Goal: Task Accomplishment & Management: Complete application form

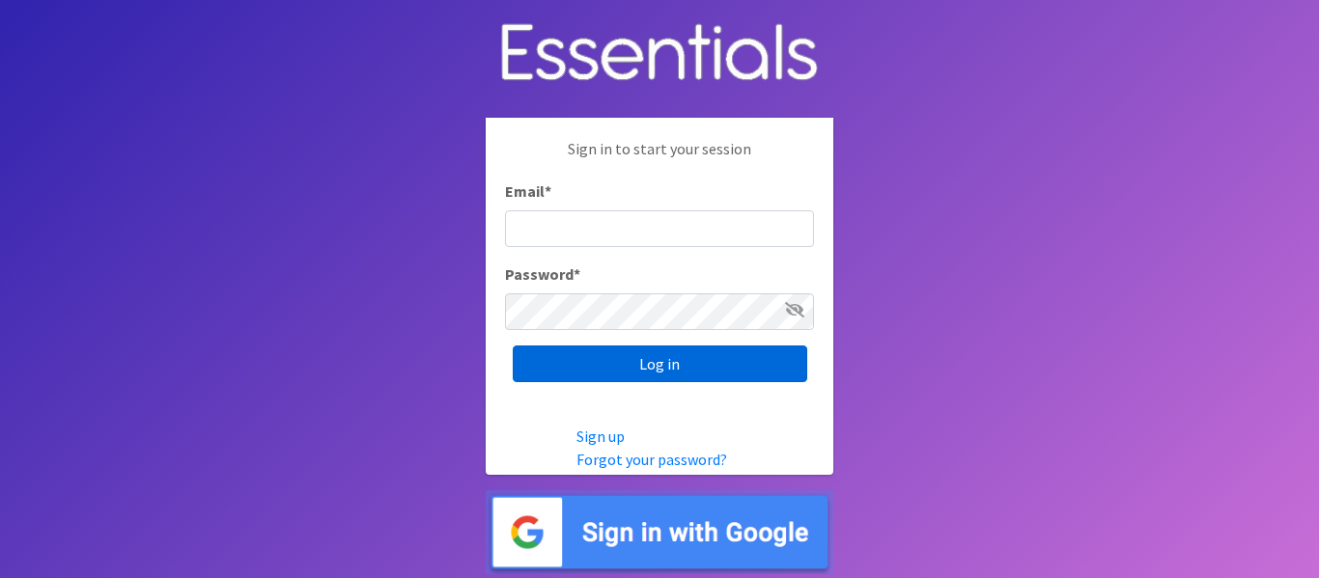
type input "[EMAIL_ADDRESS][DOMAIN_NAME]"
click at [658, 366] on input "Log in" at bounding box center [660, 364] width 294 height 37
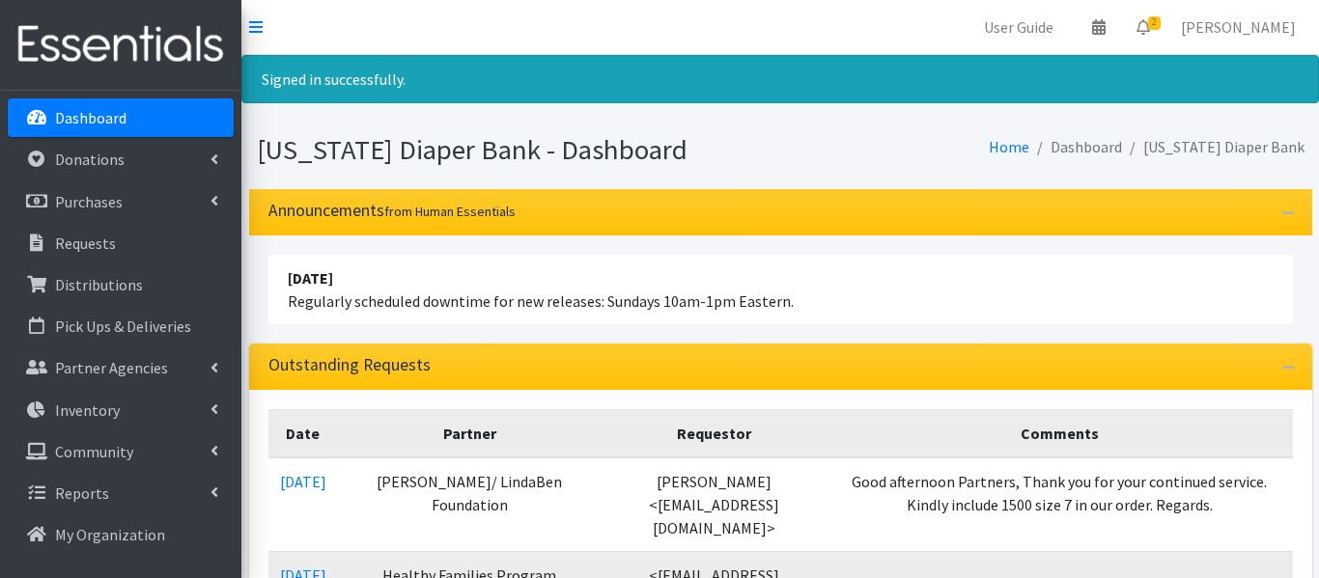
click at [658, 365] on div "Outstanding Requests" at bounding box center [780, 367] width 1063 height 46
click at [1160, 16] on span "2" at bounding box center [1154, 23] width 13 height 14
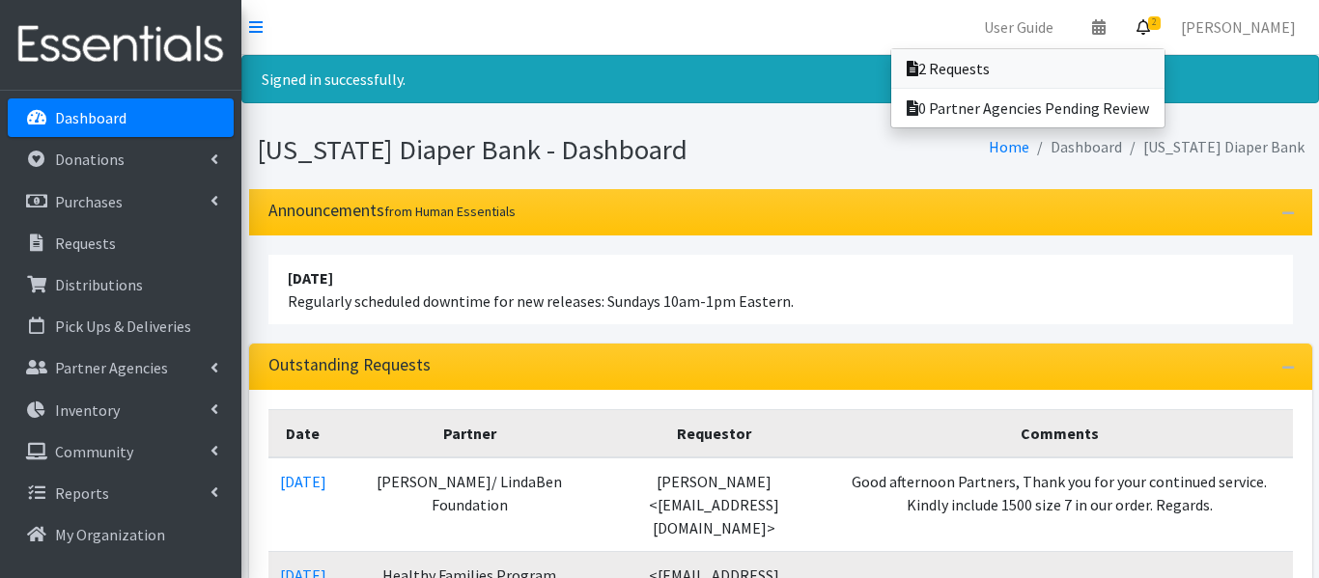
click at [1094, 56] on link "2 Requests" at bounding box center [1027, 68] width 273 height 39
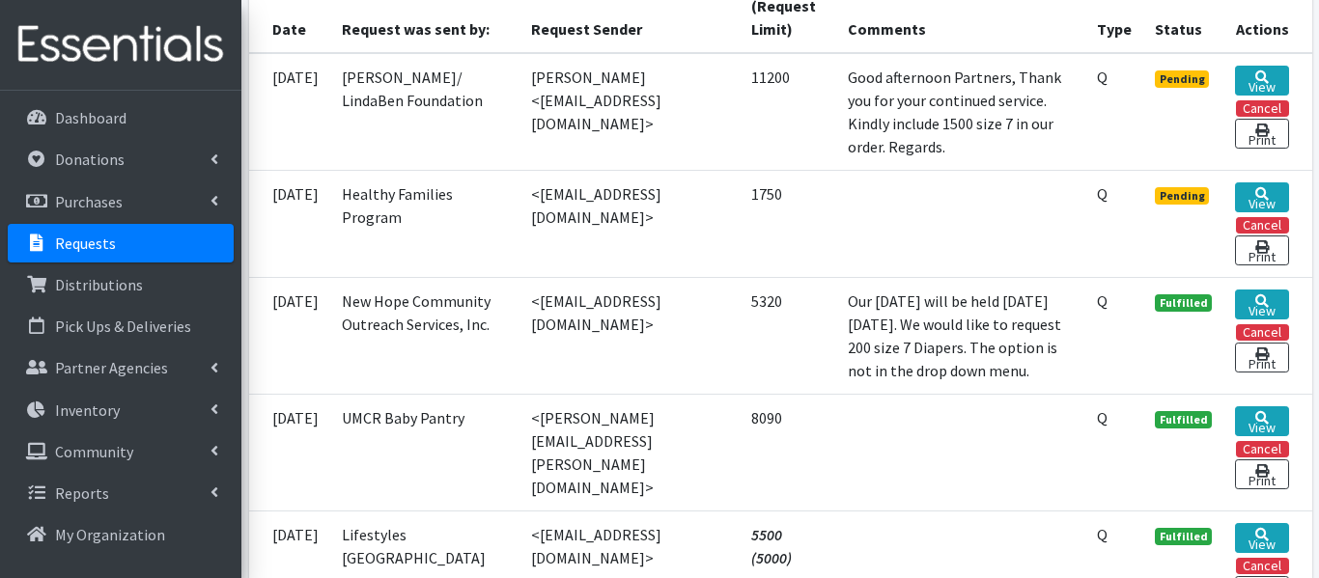
scroll to position [491, 0]
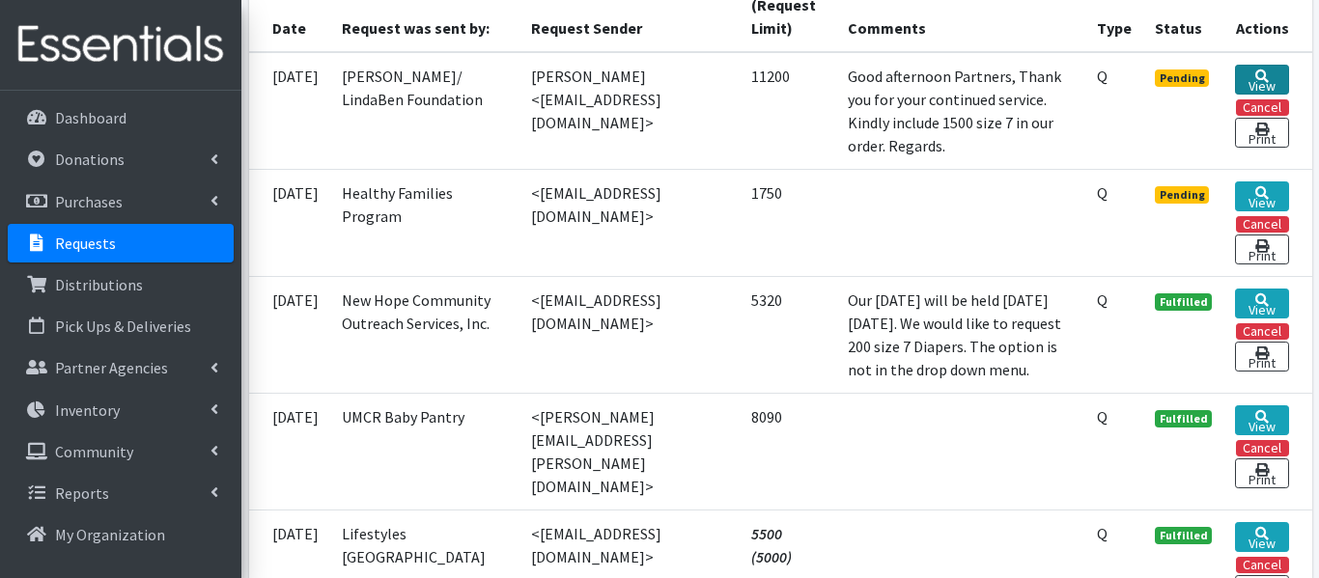
click at [1258, 65] on link "View" at bounding box center [1261, 80] width 53 height 30
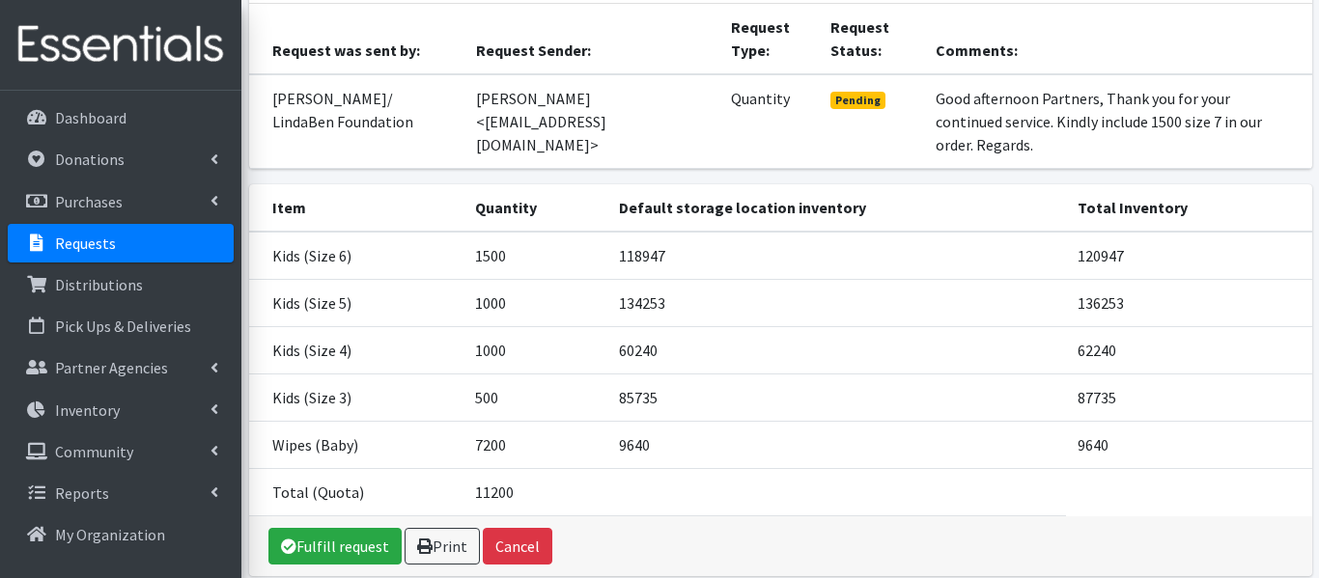
scroll to position [202, 0]
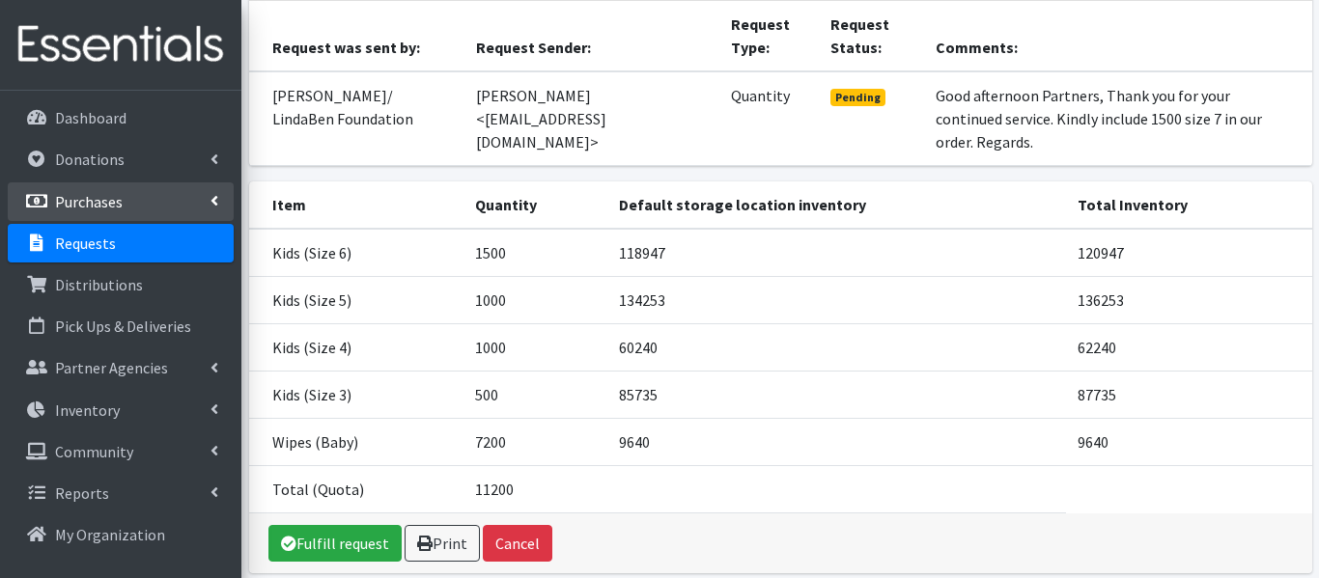
click at [123, 194] on link "Purchases" at bounding box center [121, 201] width 226 height 39
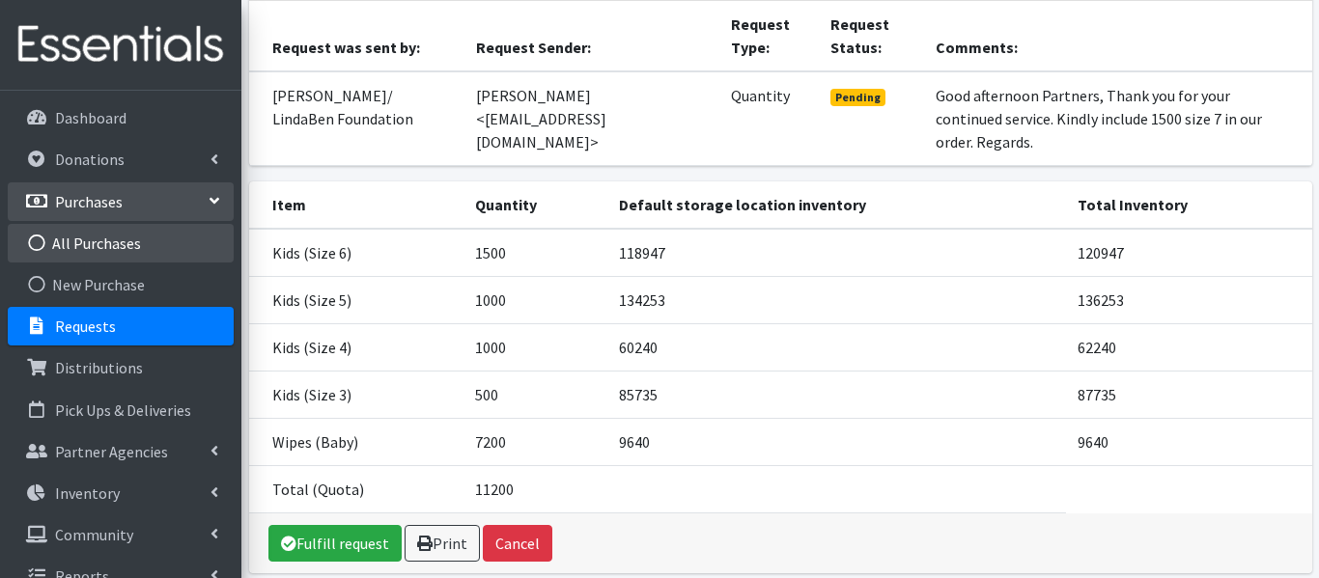
click at [97, 243] on link "All Purchases" at bounding box center [121, 243] width 226 height 39
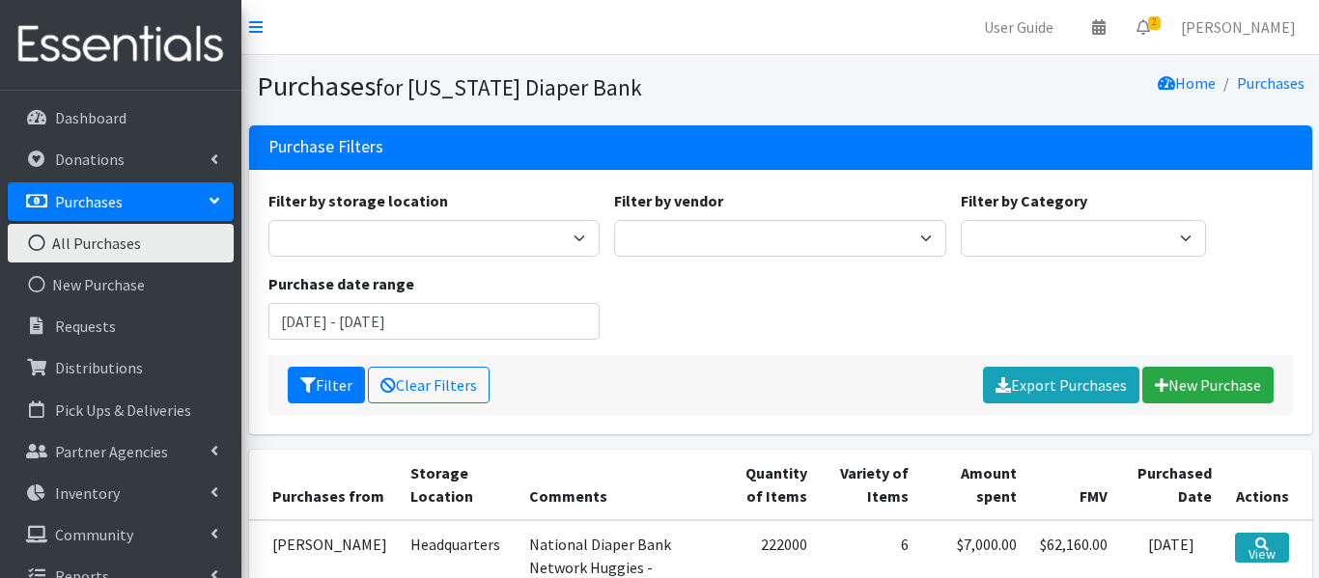
click at [97, 243] on link "All Purchases" at bounding box center [121, 243] width 226 height 39
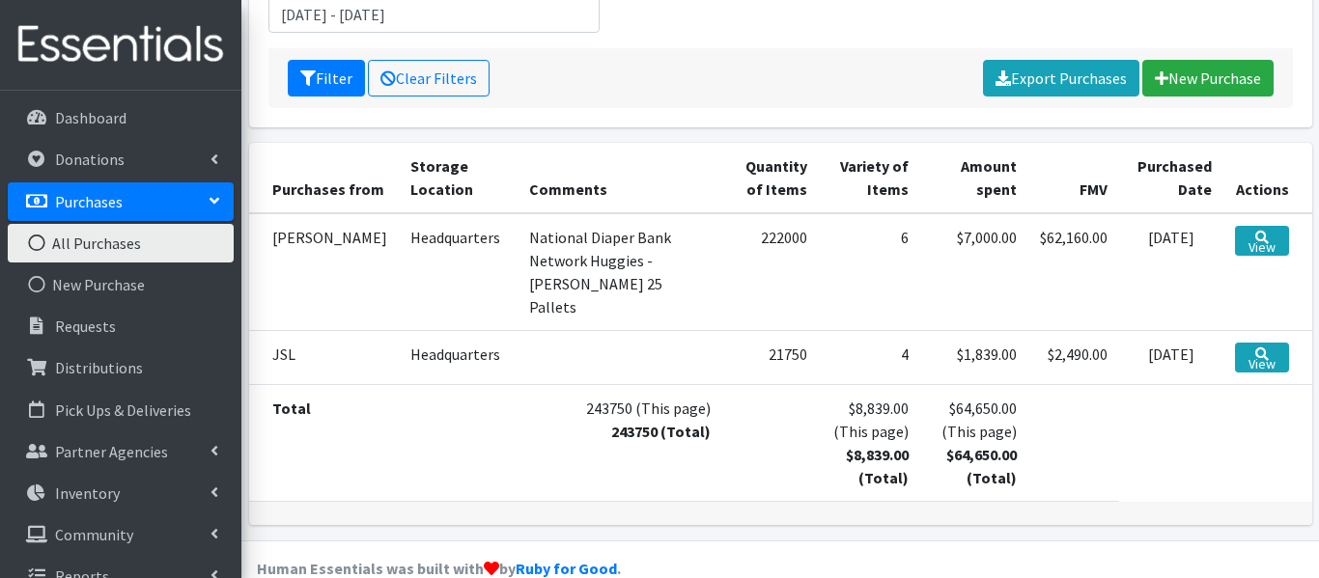
scroll to position [309, 0]
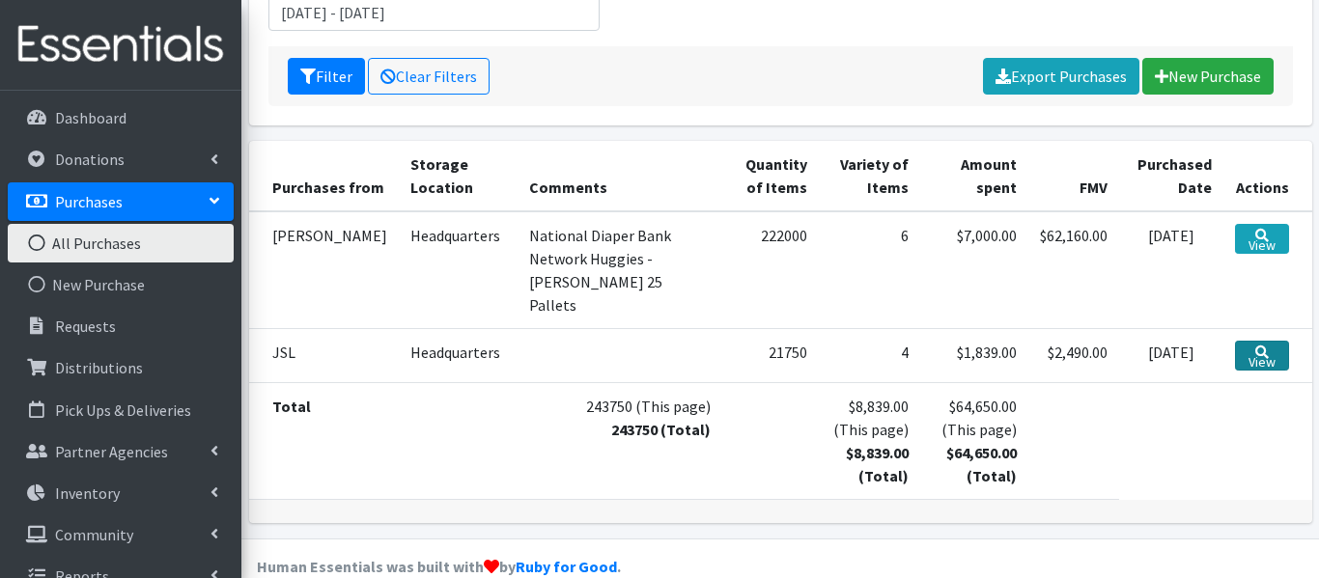
click at [1272, 341] on link "View" at bounding box center [1261, 356] width 53 height 30
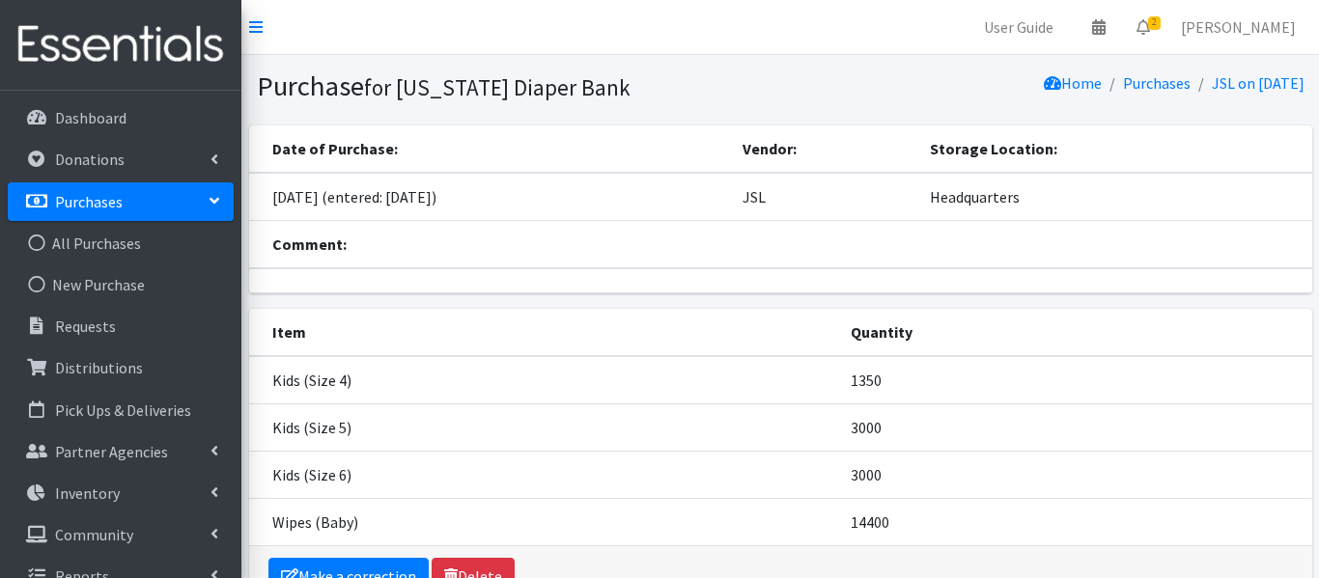
scroll to position [116, 0]
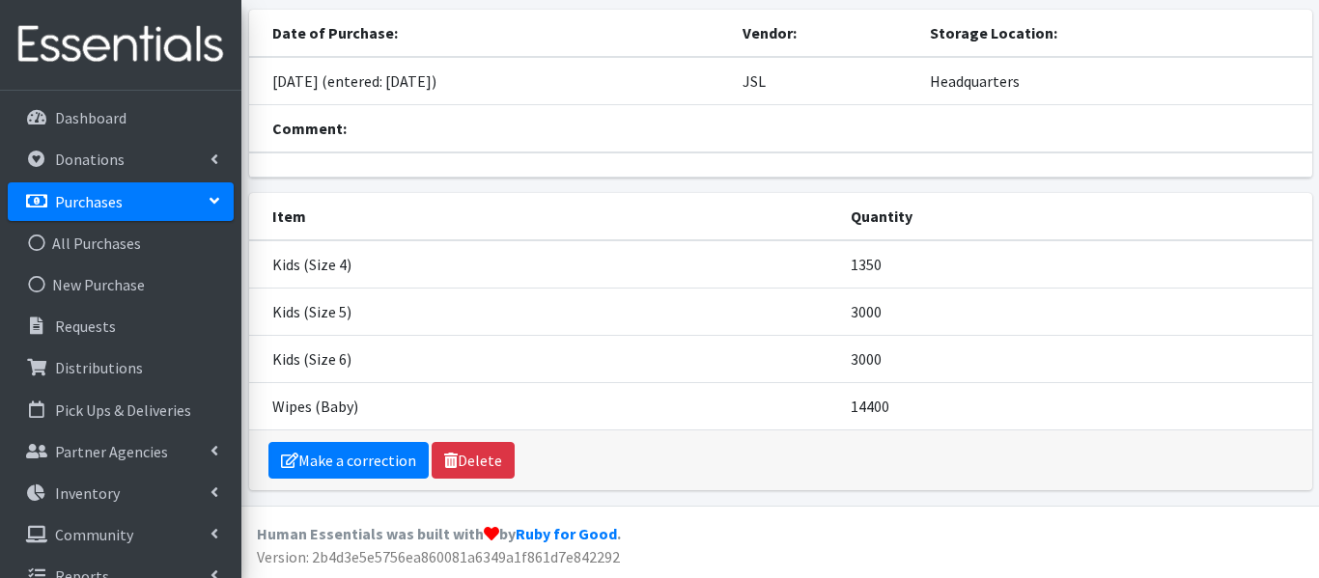
click at [1272, 322] on td "3000" at bounding box center [1075, 311] width 472 height 47
click at [173, 486] on link "Inventory" at bounding box center [121, 493] width 226 height 39
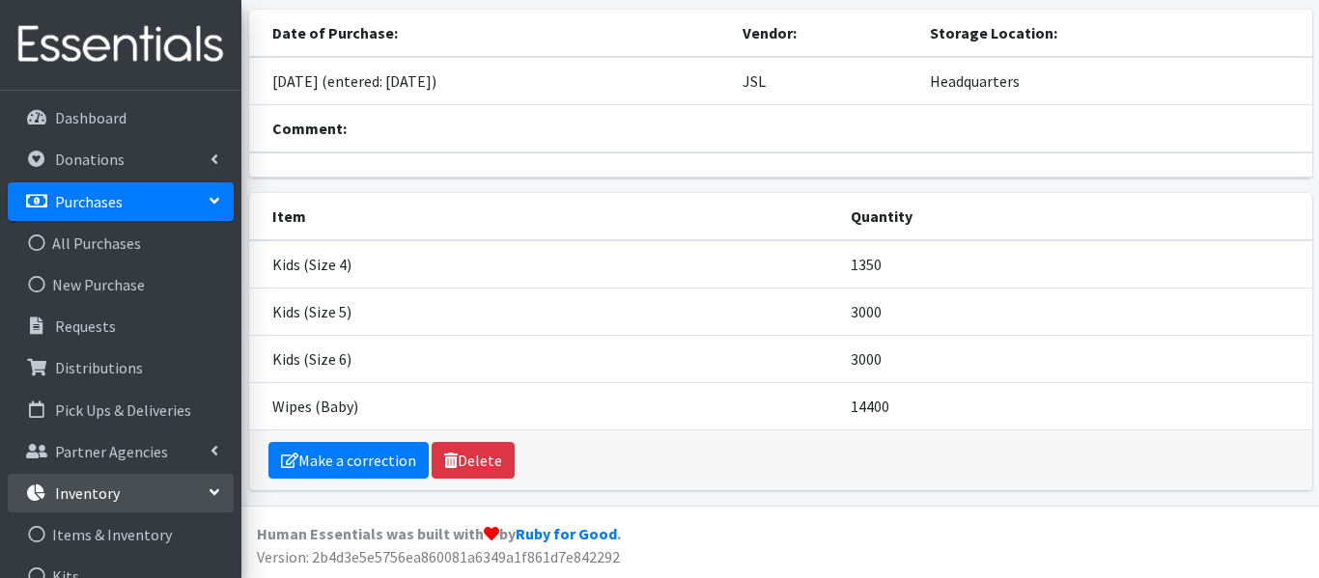
click at [192, 492] on link "Inventory" at bounding box center [121, 493] width 226 height 39
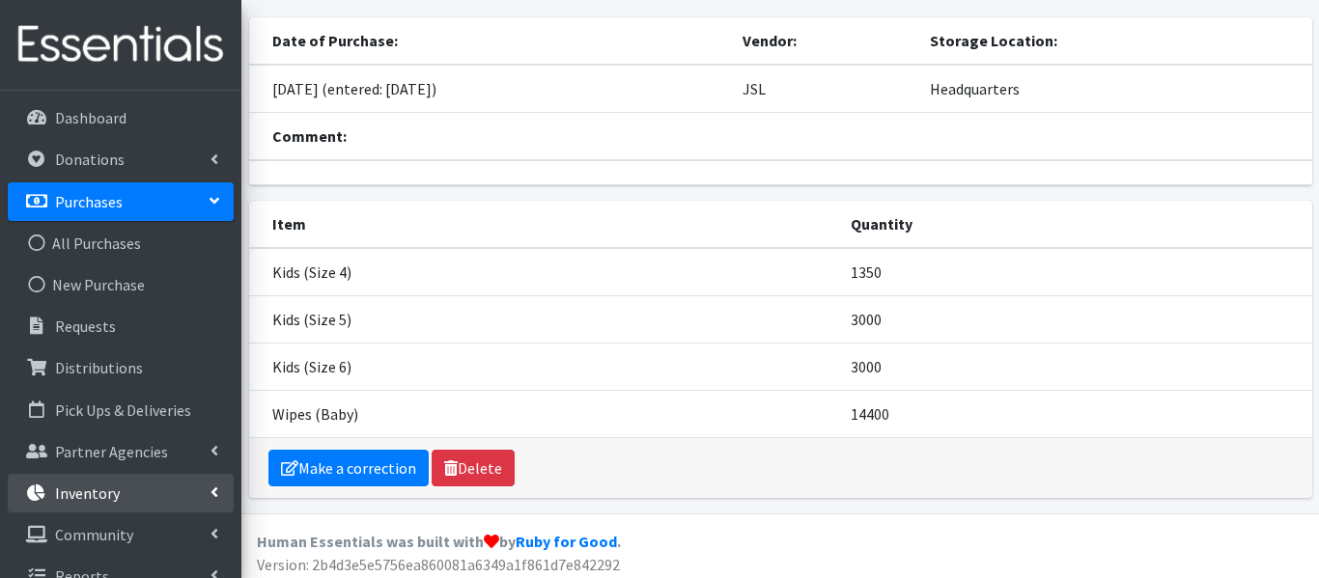
scroll to position [107, 0]
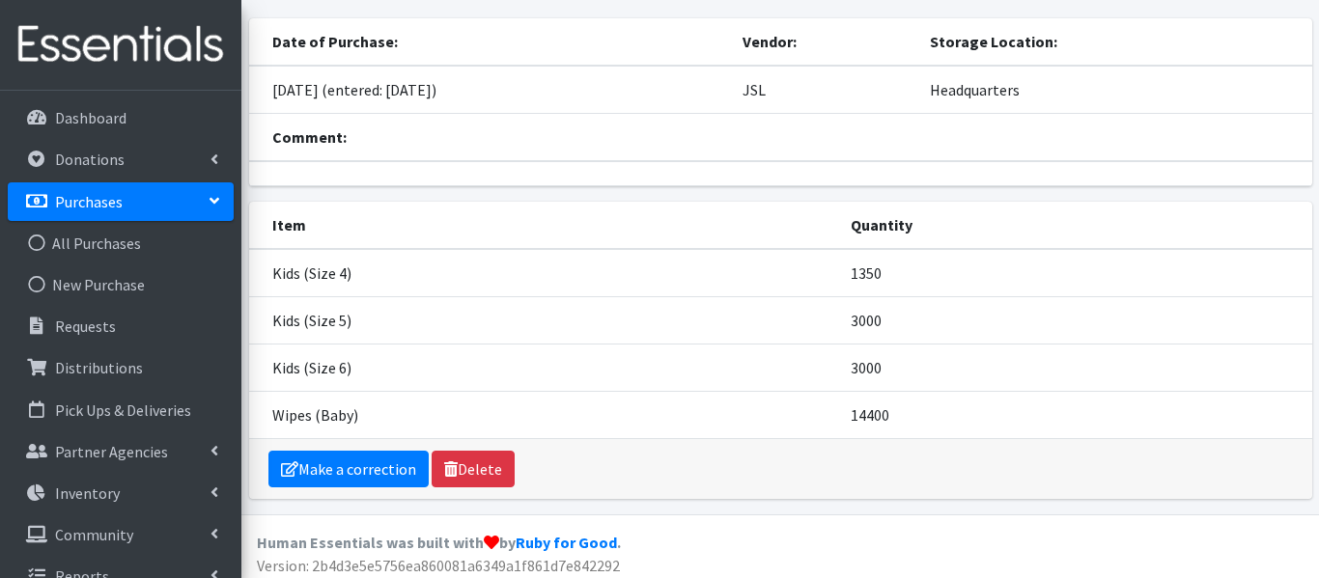
click at [695, 189] on div "Date of Purchase: Vendor: Storage Location: July 10 2025 (entered: July 30 2025…" at bounding box center [779, 109] width 1077 height 183
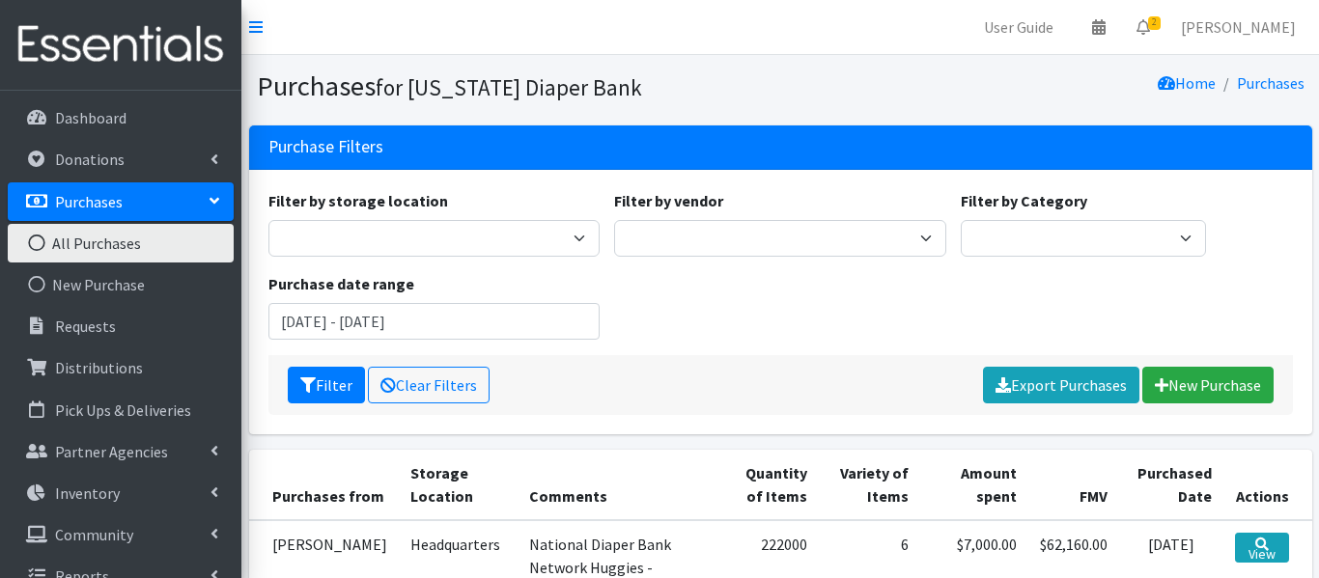
scroll to position [309, 0]
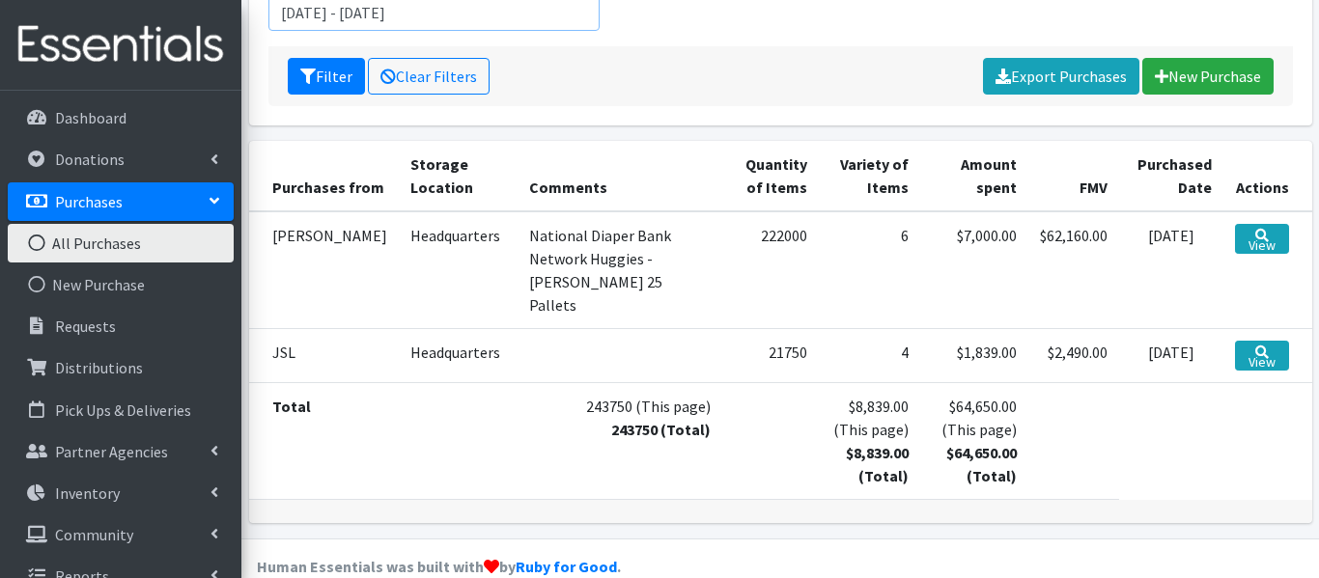
click at [306, 14] on input "[DATE] - [DATE]" at bounding box center [434, 12] width 332 height 37
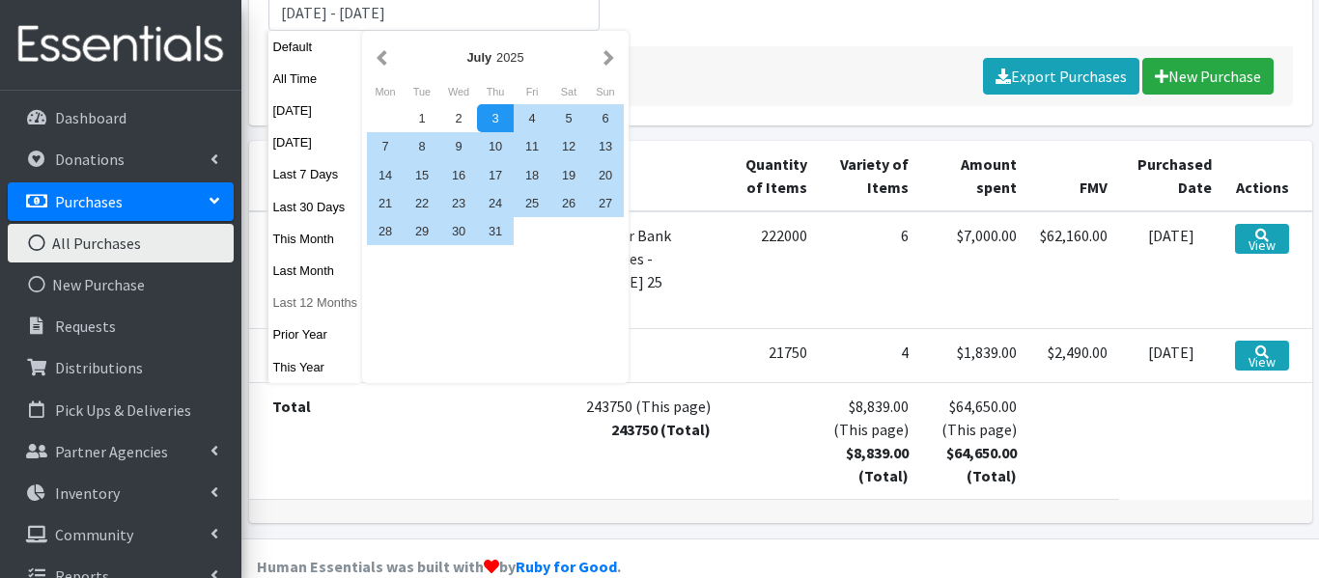
click at [305, 303] on button "Last 12 Months" at bounding box center [315, 303] width 95 height 28
type input "[DATE] - [DATE]"
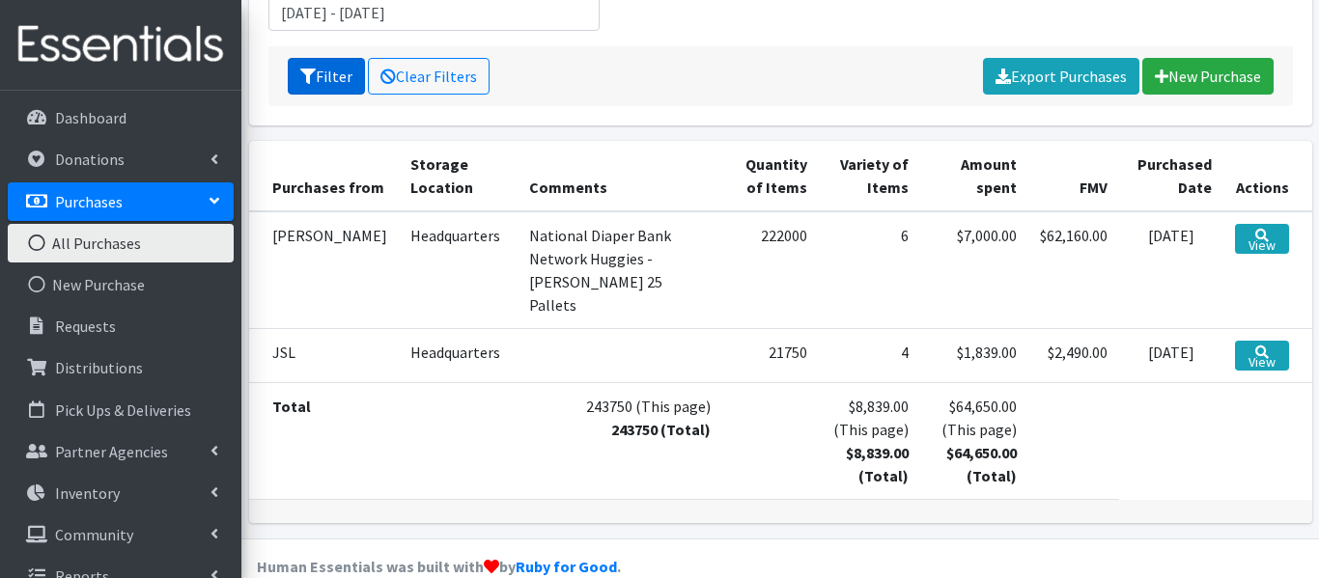
click at [342, 74] on button "Filter" at bounding box center [326, 76] width 77 height 37
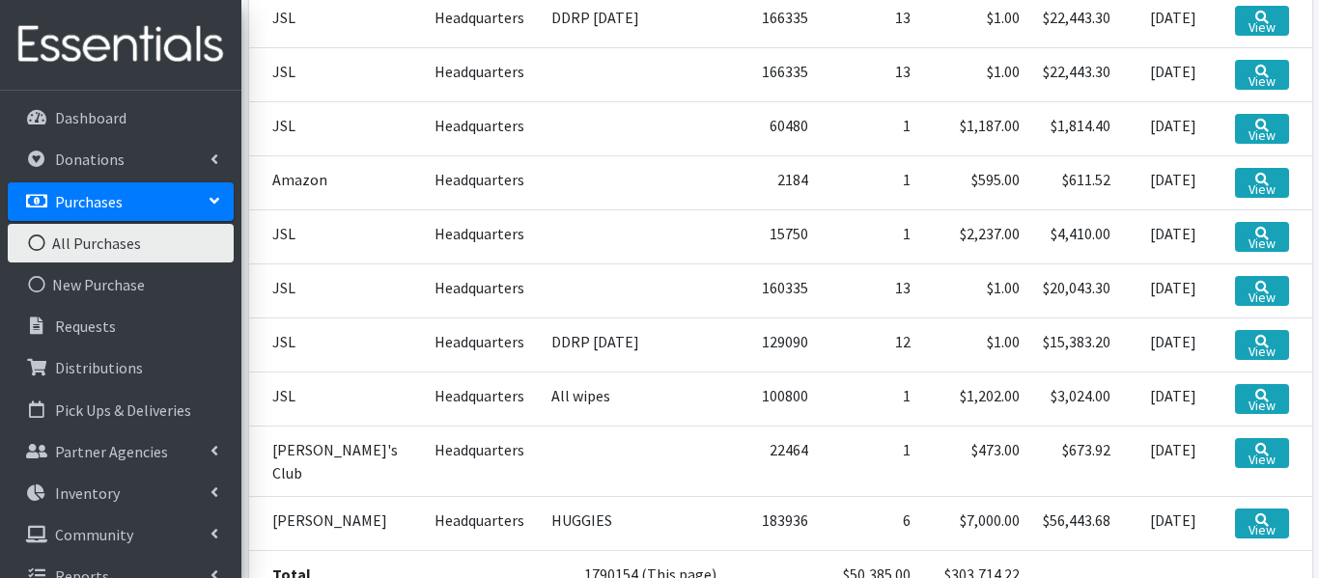
scroll to position [1258, 0]
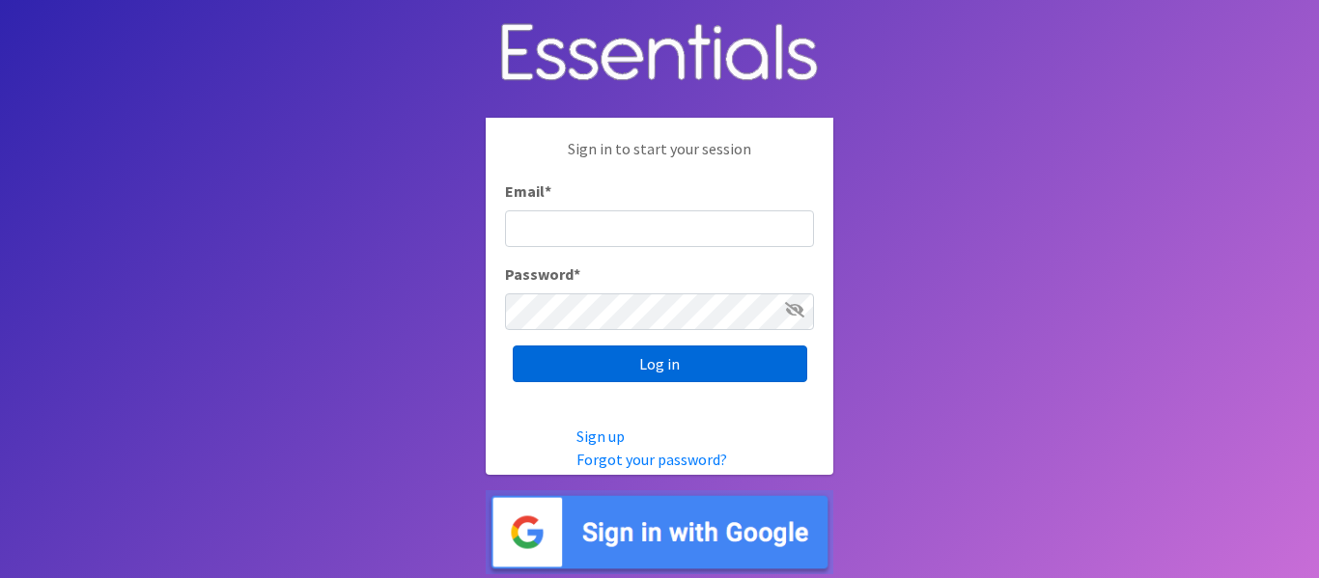
type input "[EMAIL_ADDRESS][DOMAIN_NAME]"
click at [654, 355] on input "Log in" at bounding box center [660, 364] width 294 height 37
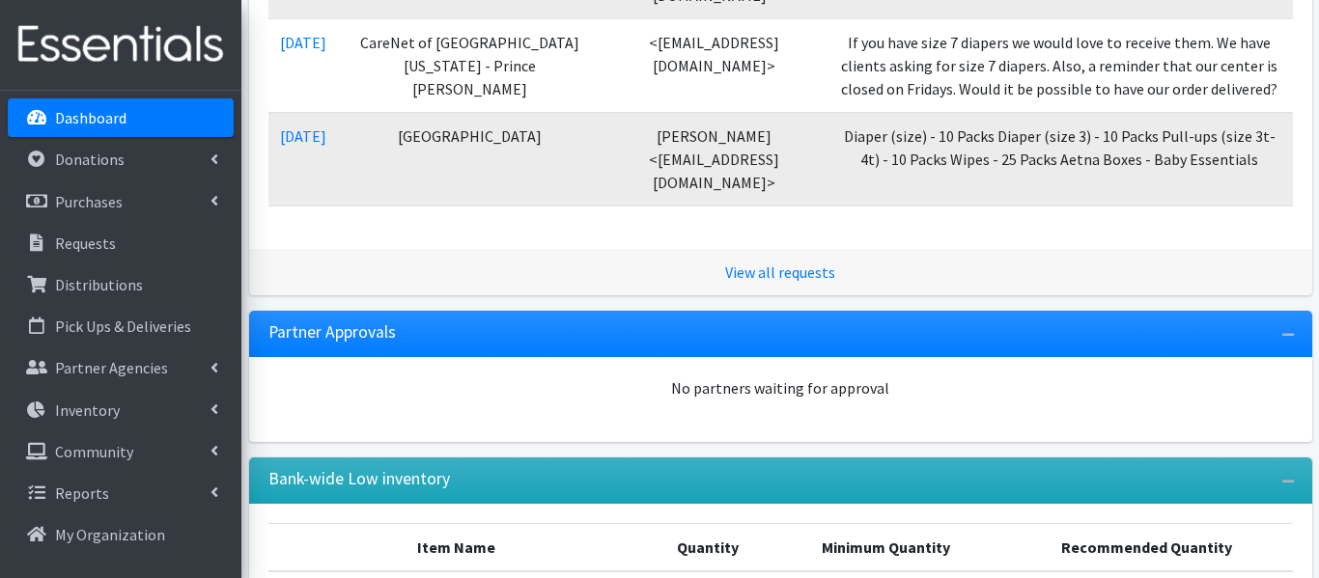
scroll to position [608, 0]
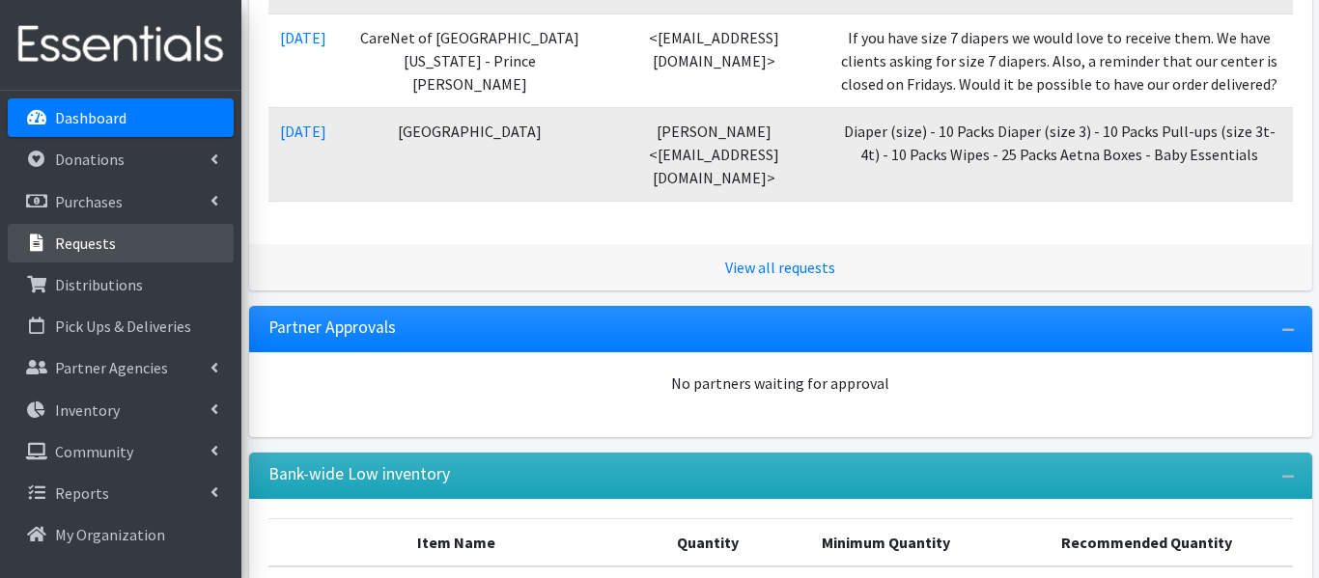
click at [104, 234] on p "Requests" at bounding box center [85, 243] width 61 height 19
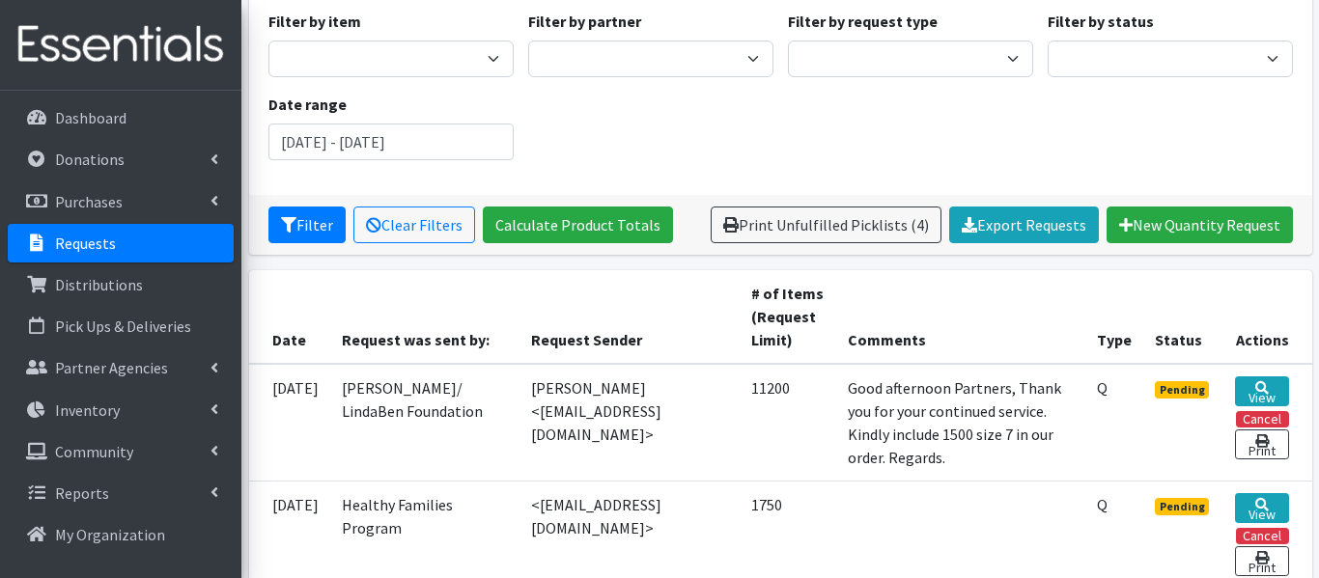
scroll to position [183, 0]
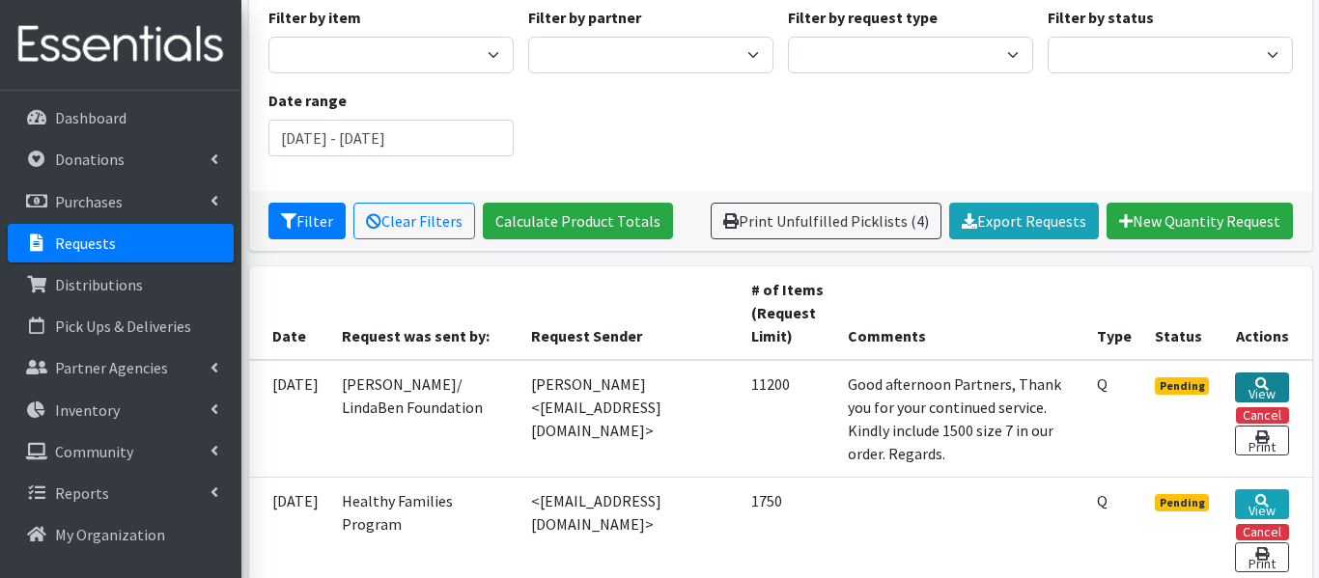
click at [1271, 393] on link "View" at bounding box center [1261, 388] width 53 height 30
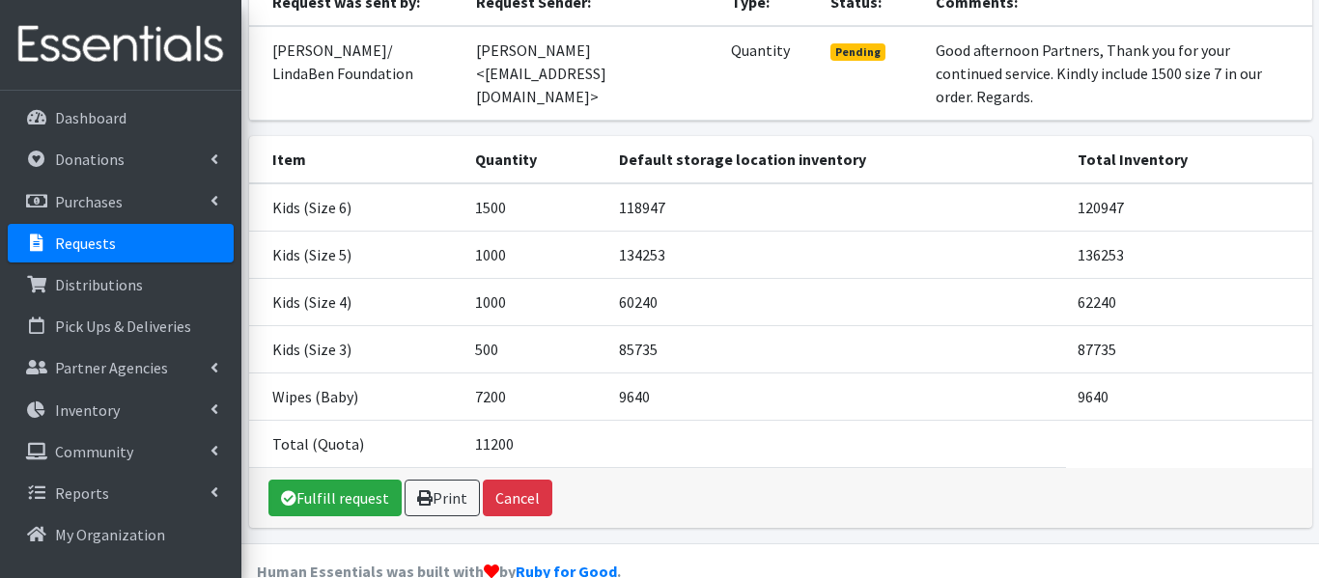
scroll to position [248, 0]
click at [1082, 434] on table "Item Quantity Default storage location inventory Total Inventory Kids (Size 6) …" at bounding box center [780, 301] width 1063 height 332
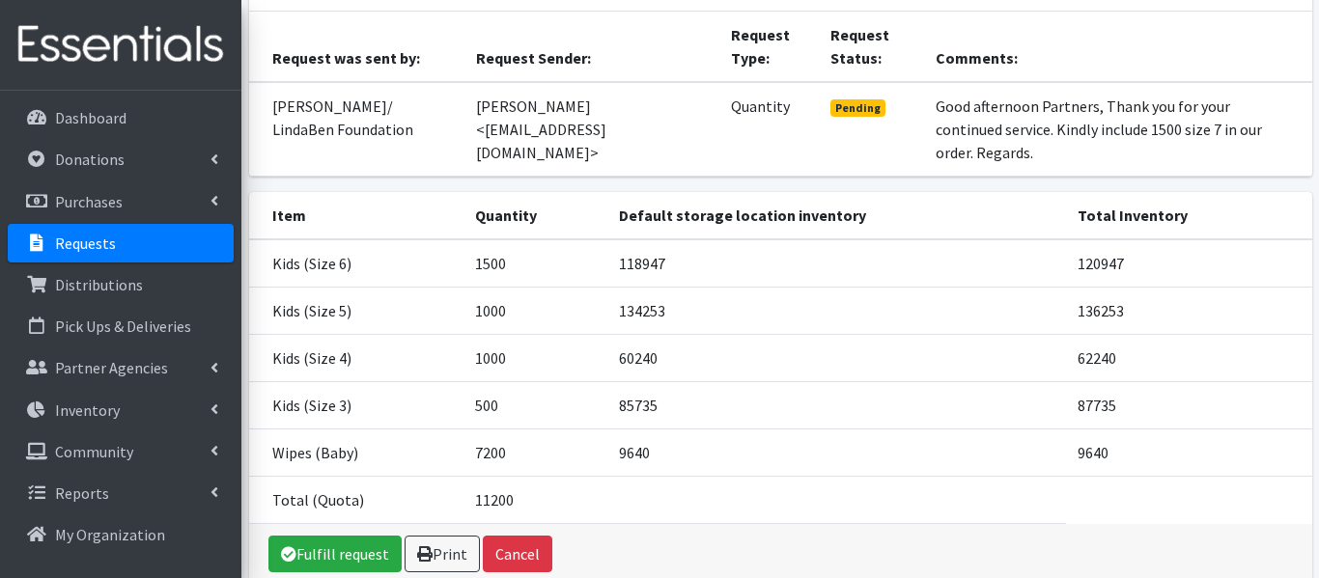
scroll to position [193, 0]
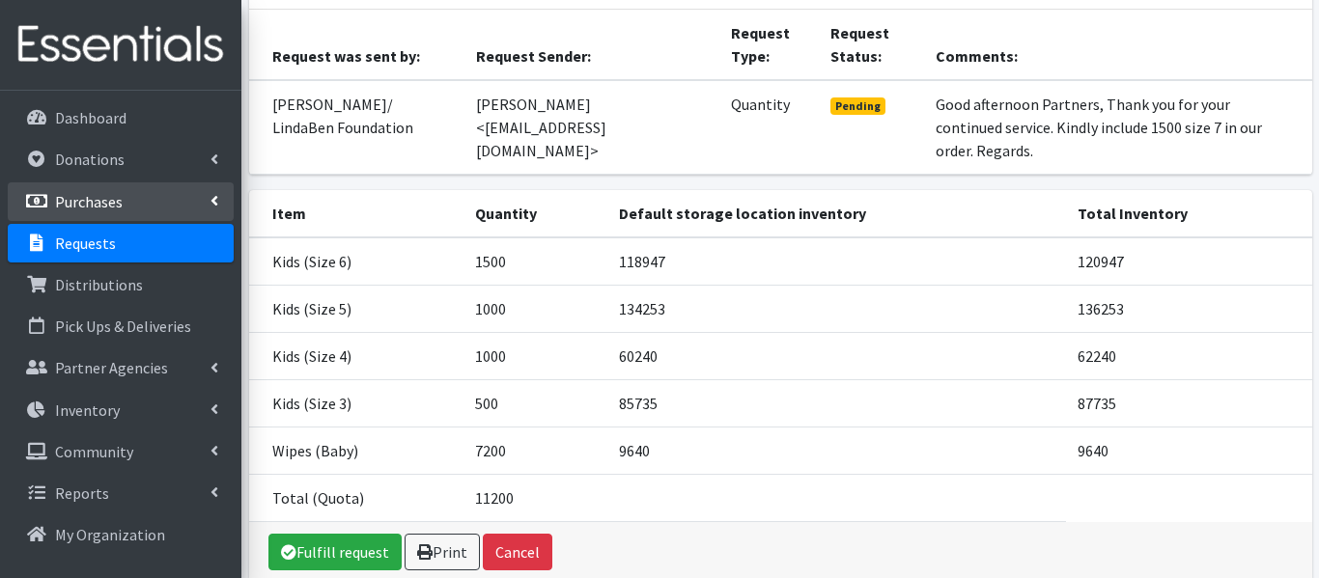
click at [43, 193] on icon at bounding box center [36, 201] width 25 height 17
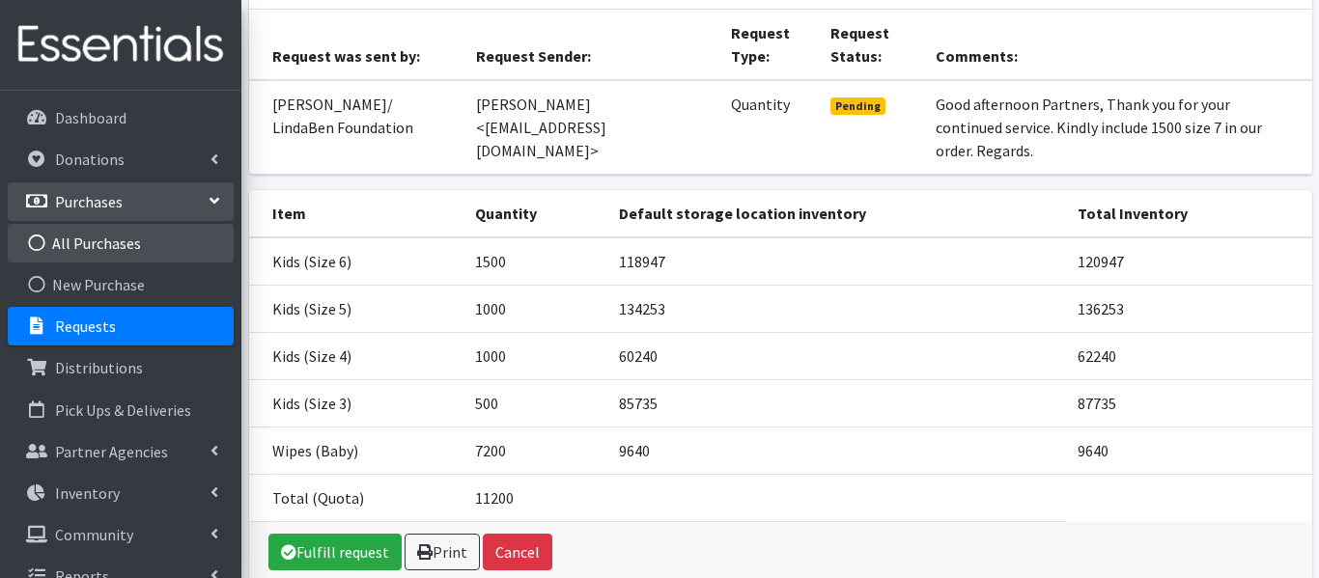
click at [58, 239] on link "All Purchases" at bounding box center [121, 243] width 226 height 39
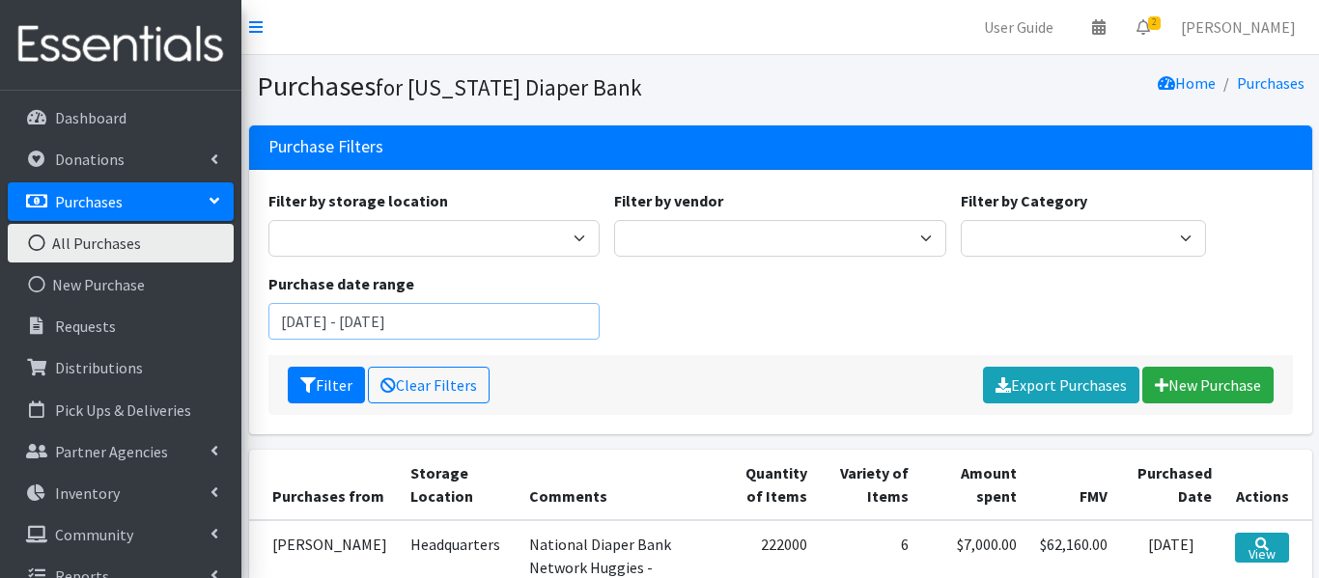
click at [461, 329] on input "[DATE] - [DATE]" at bounding box center [434, 321] width 332 height 37
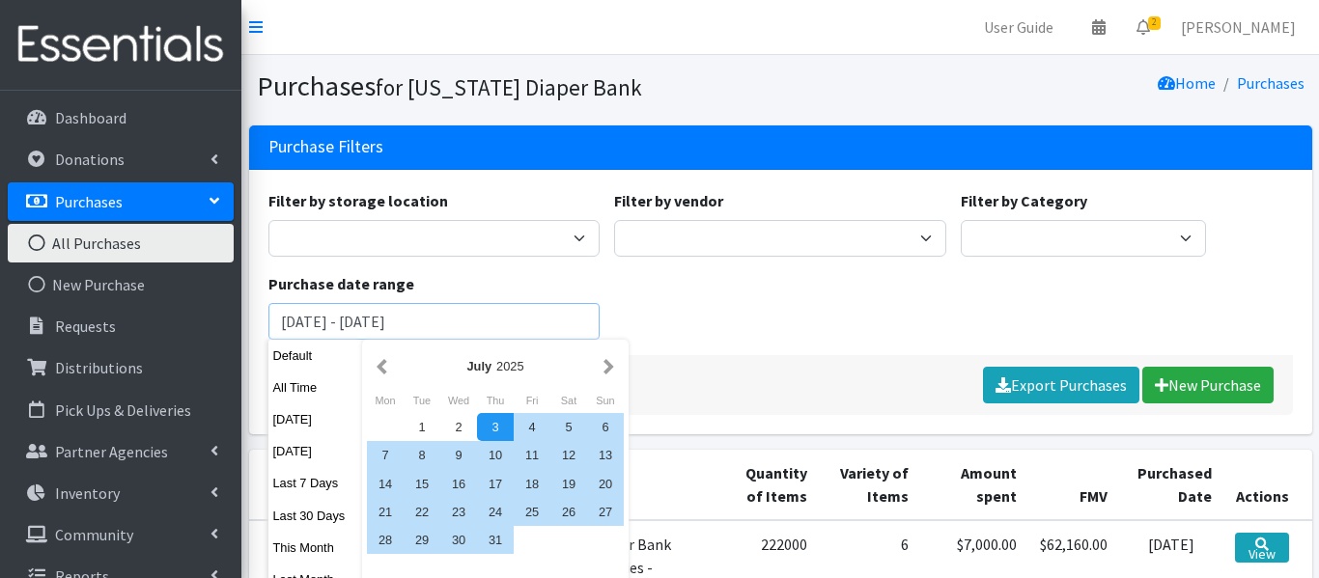
click at [308, 333] on input "[DATE] - [DATE]" at bounding box center [434, 321] width 332 height 37
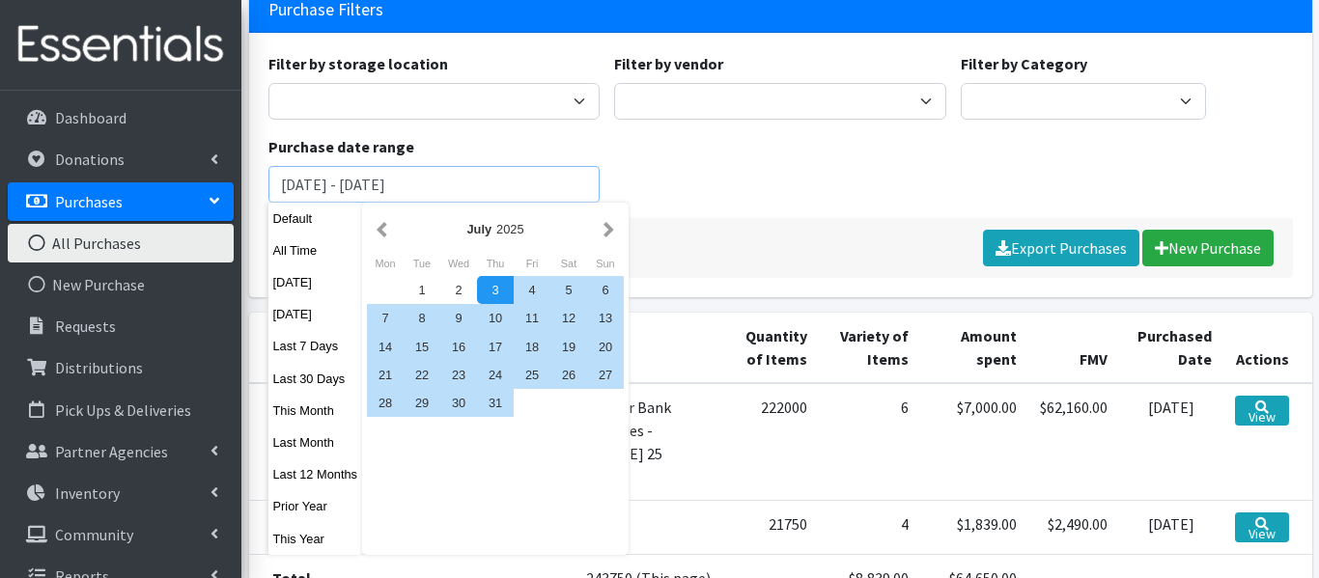
scroll to position [139, 0]
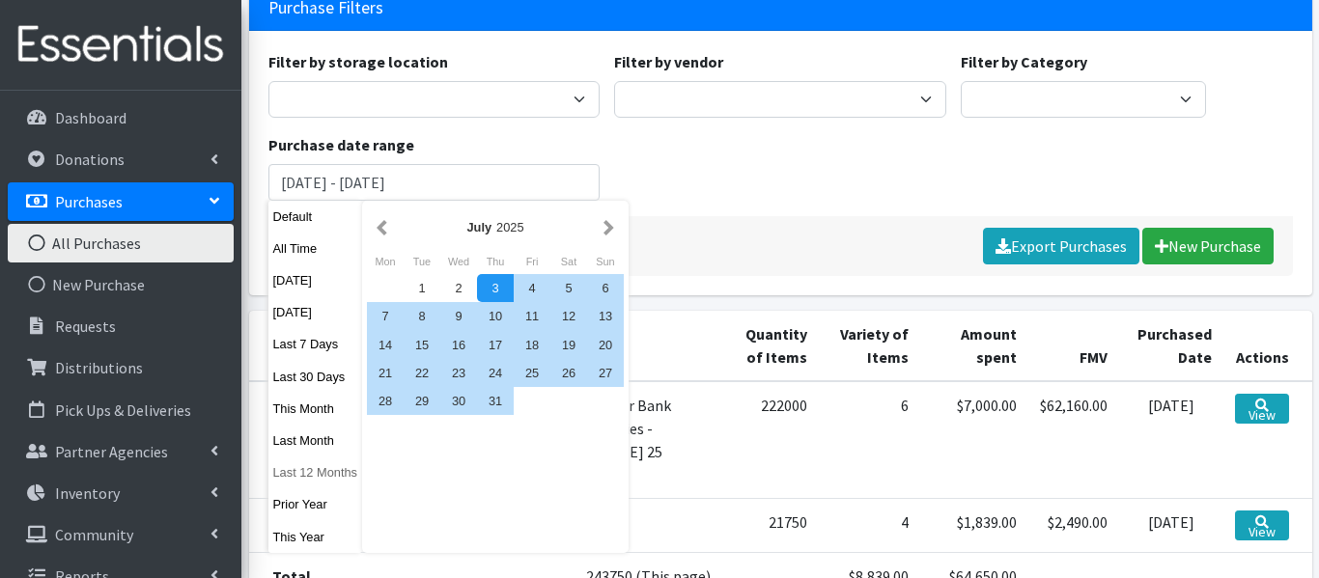
click at [312, 472] on button "Last 12 Months" at bounding box center [315, 473] width 95 height 28
type input "September 4, 2024 - September 3, 2025"
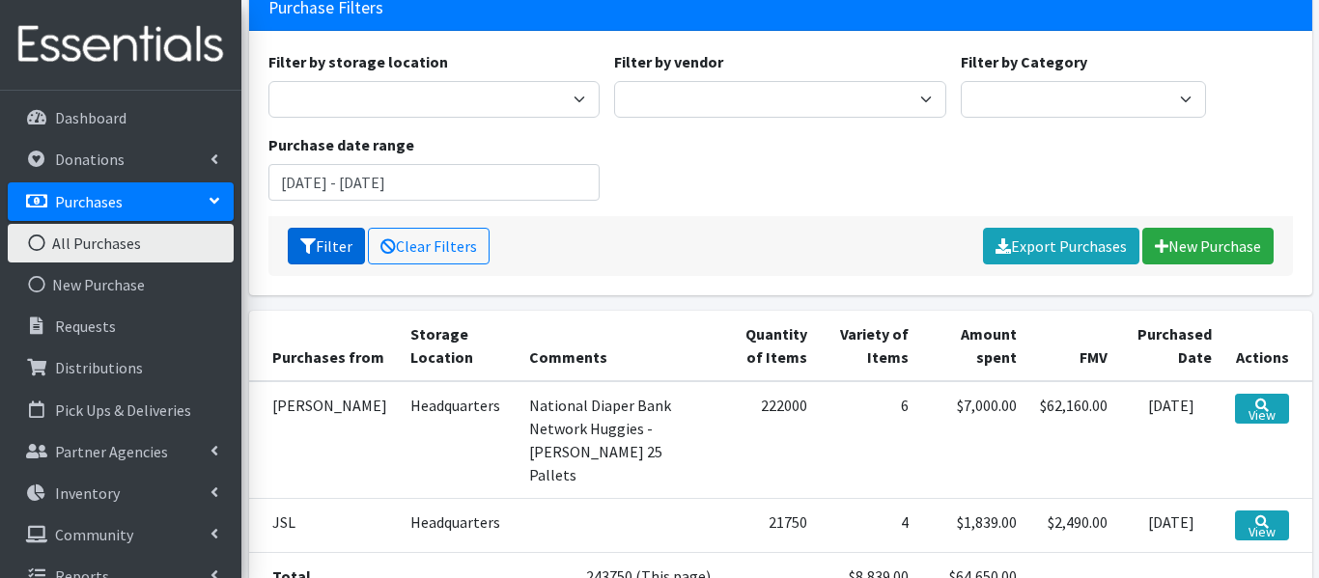
click at [334, 236] on button "Filter" at bounding box center [326, 246] width 77 height 37
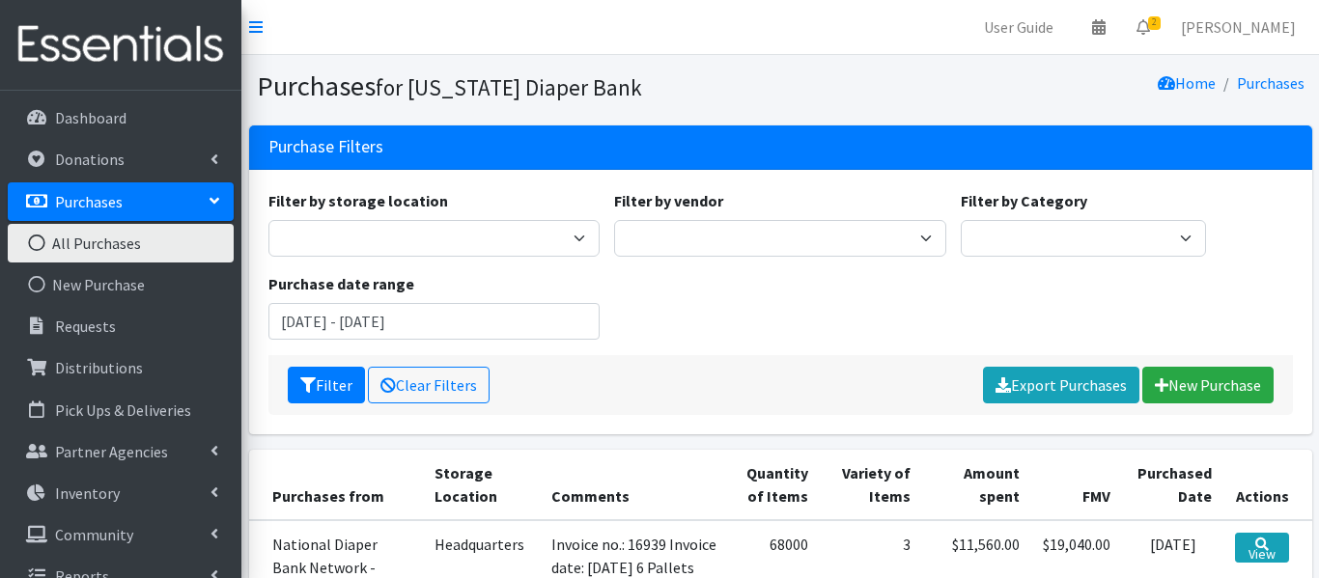
click at [418, 286] on div "Purchase date range [DATE] - [DATE]" at bounding box center [434, 306] width 347 height 68
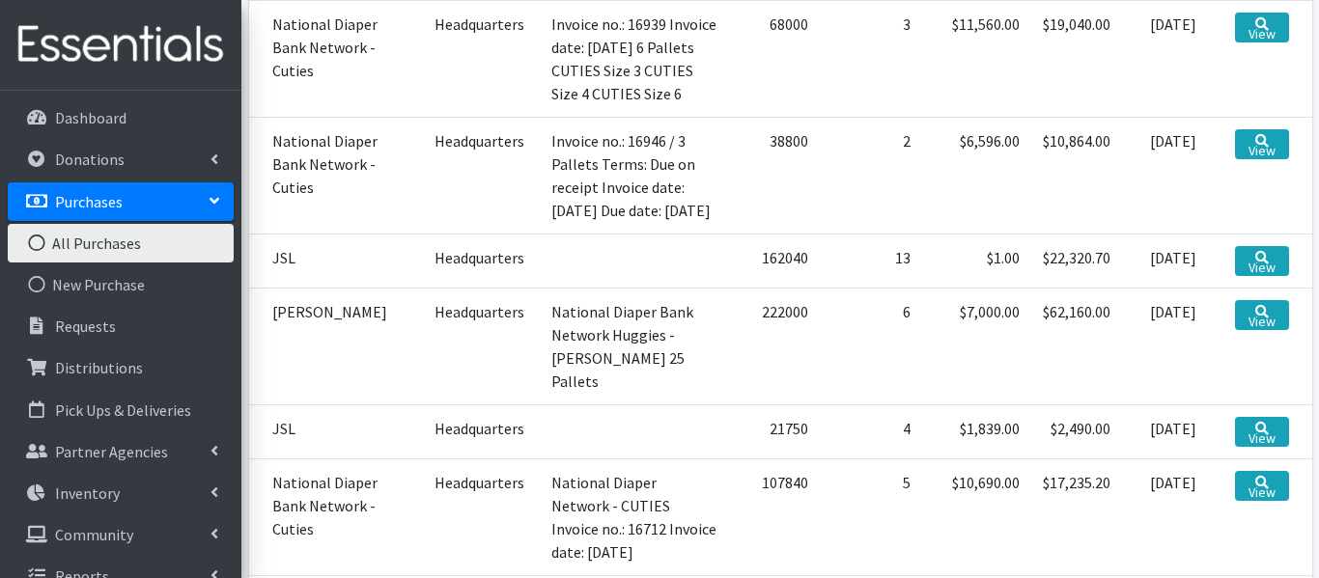
scroll to position [525, 0]
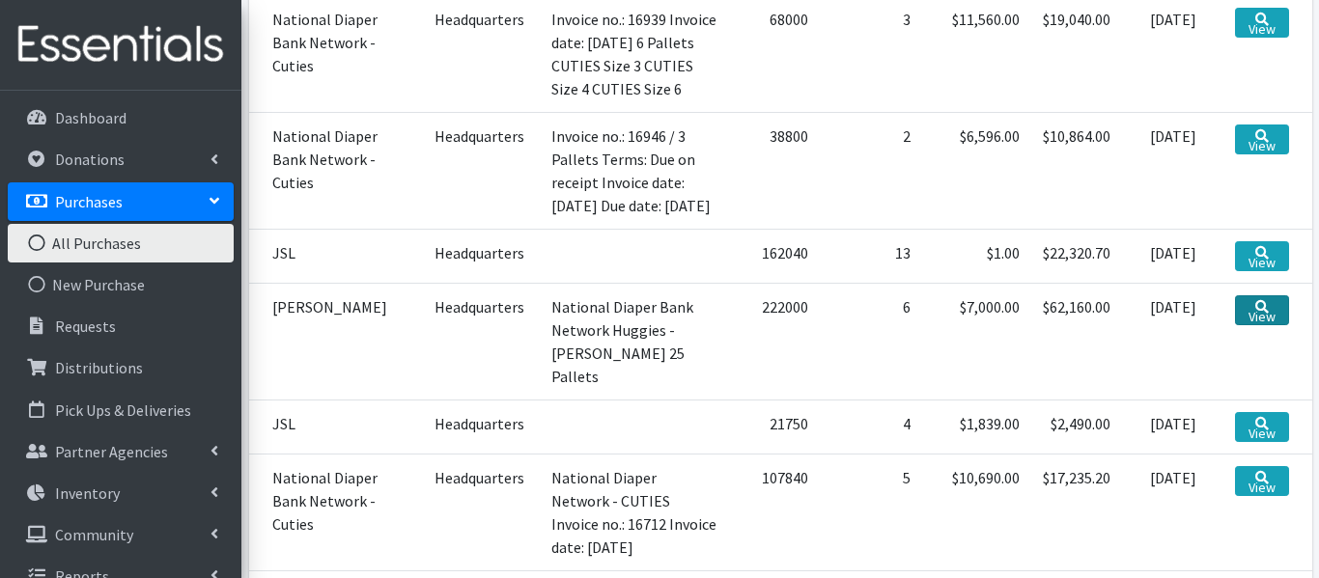
click at [1261, 325] on link "View" at bounding box center [1261, 310] width 53 height 30
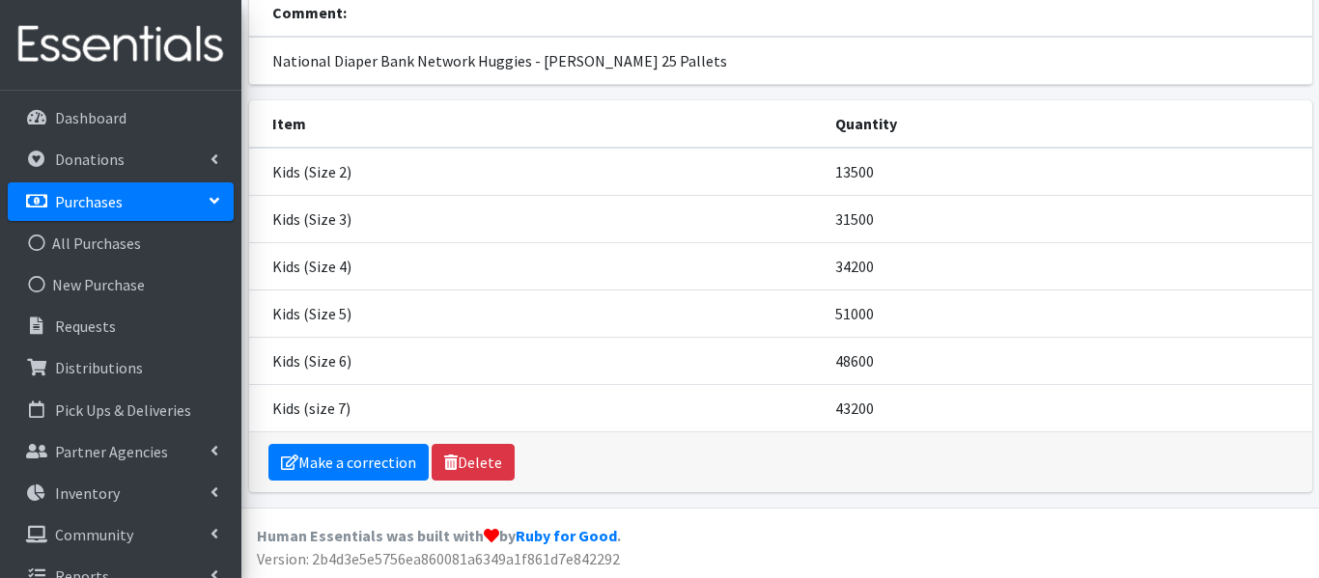
scroll to position [234, 0]
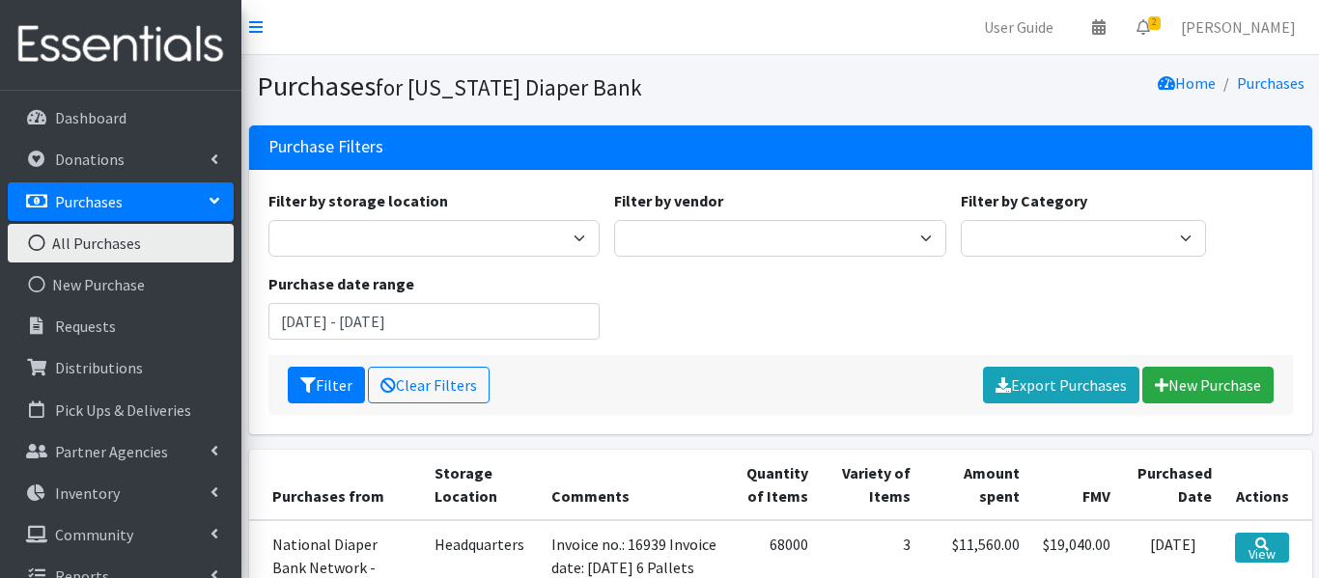
scroll to position [511, 0]
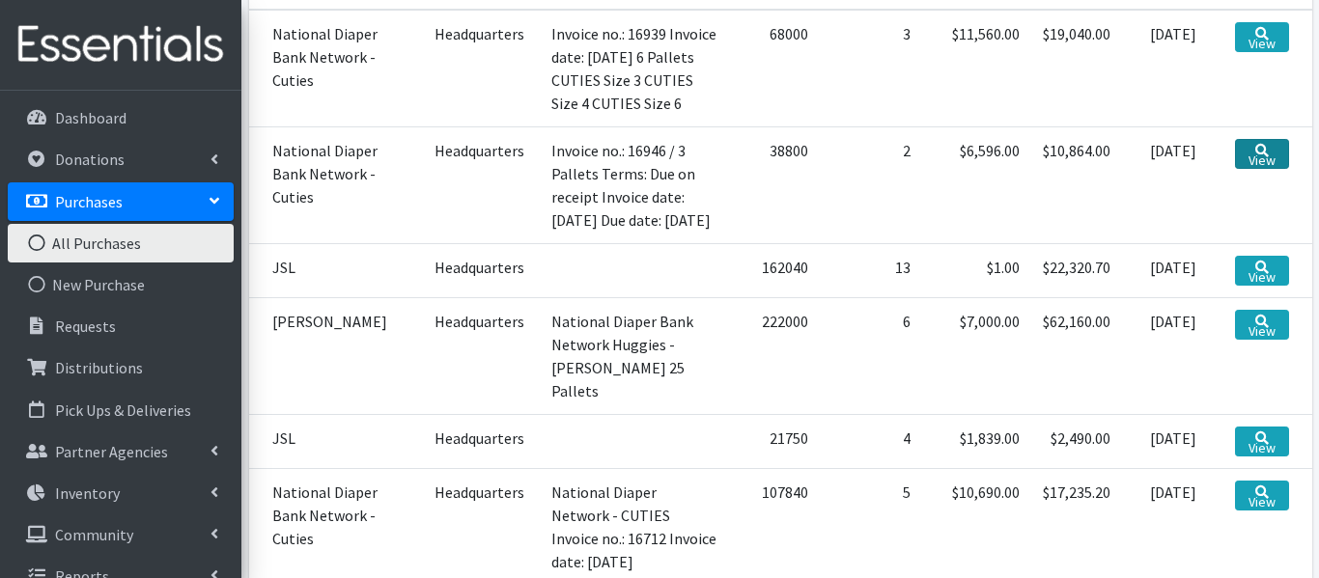
click at [1275, 154] on link "View" at bounding box center [1261, 154] width 53 height 30
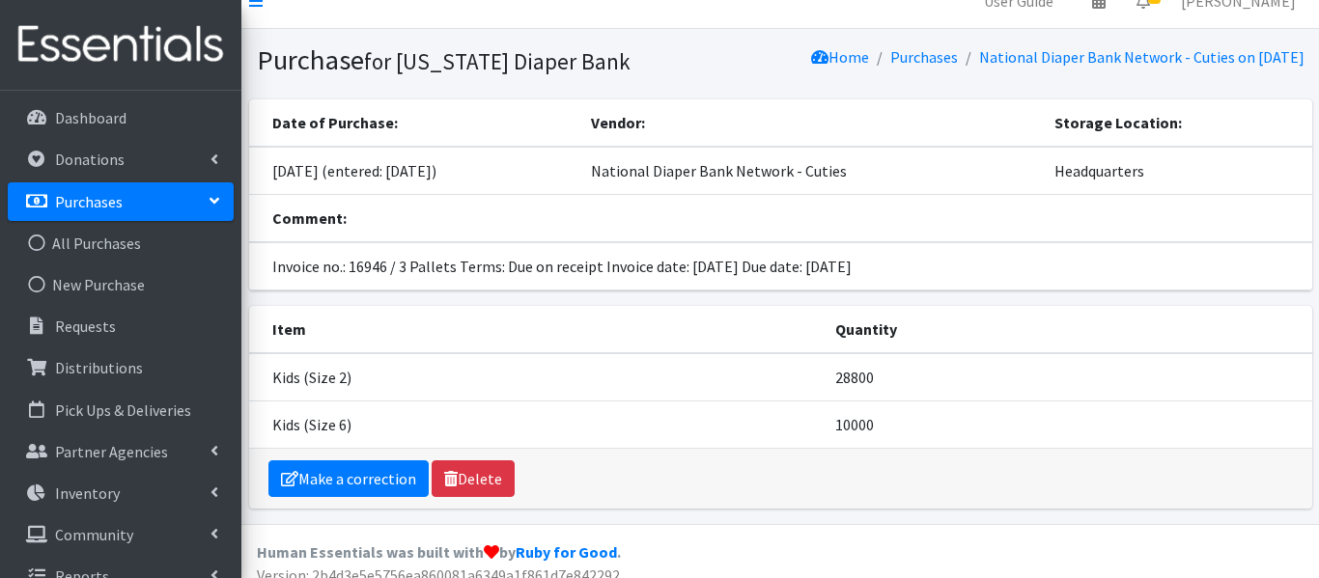
scroll to position [67, 0]
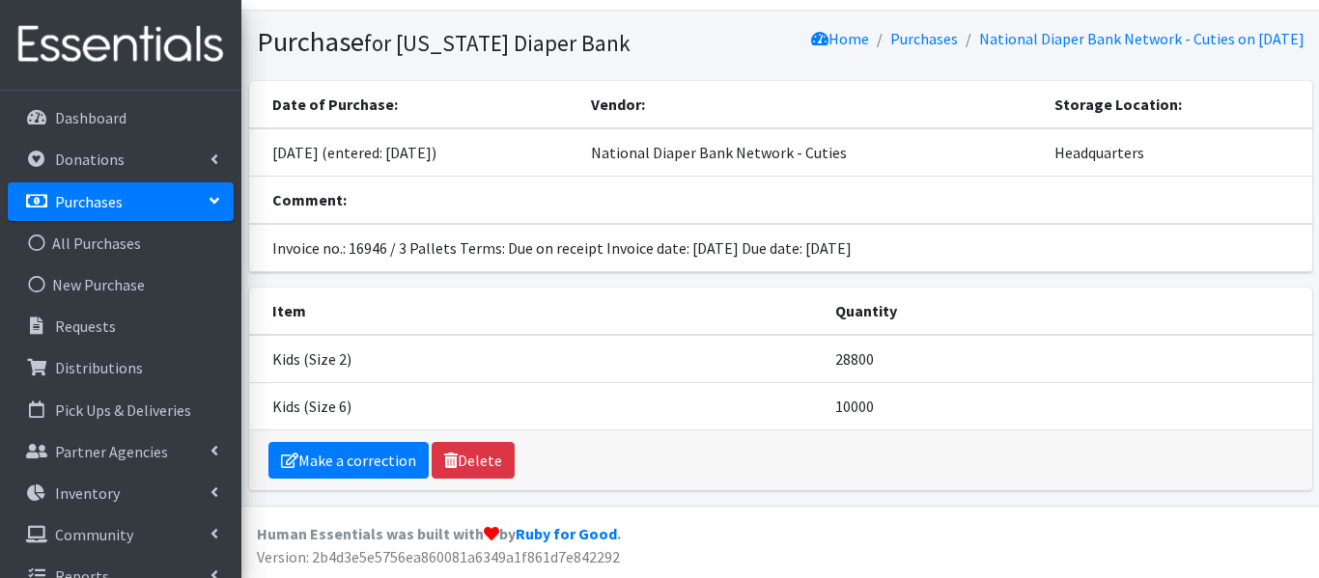
click at [1109, 289] on th "Quantity" at bounding box center [1066, 311] width 487 height 47
click at [343, 457] on link "Make a correction" at bounding box center [348, 460] width 160 height 37
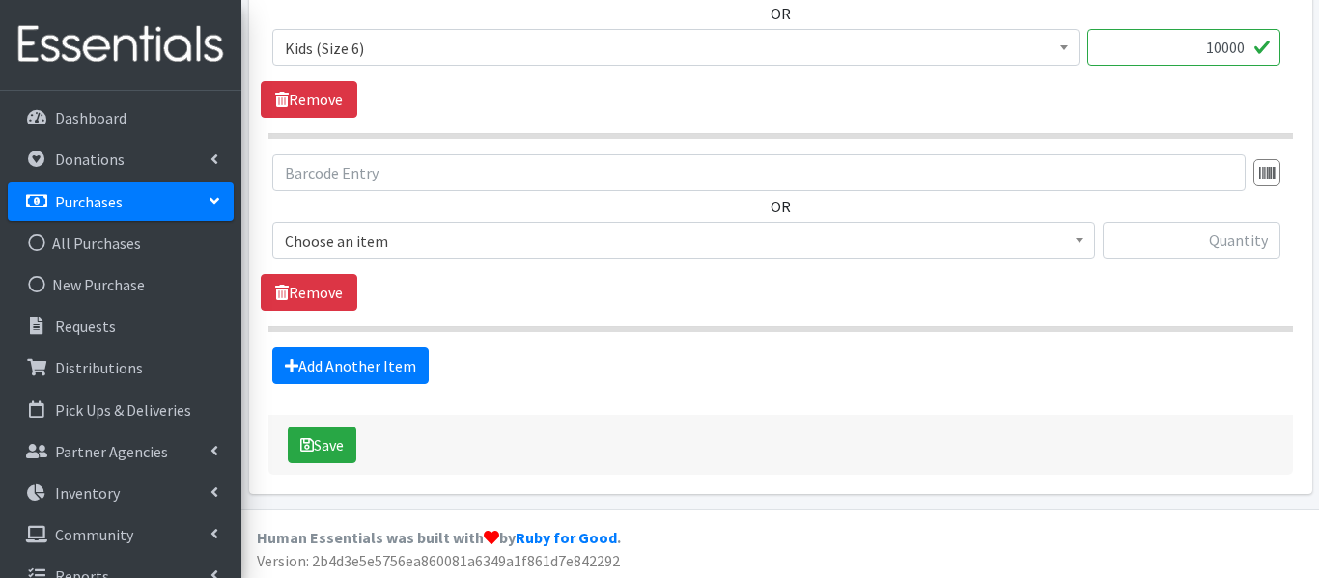
scroll to position [1226, 0]
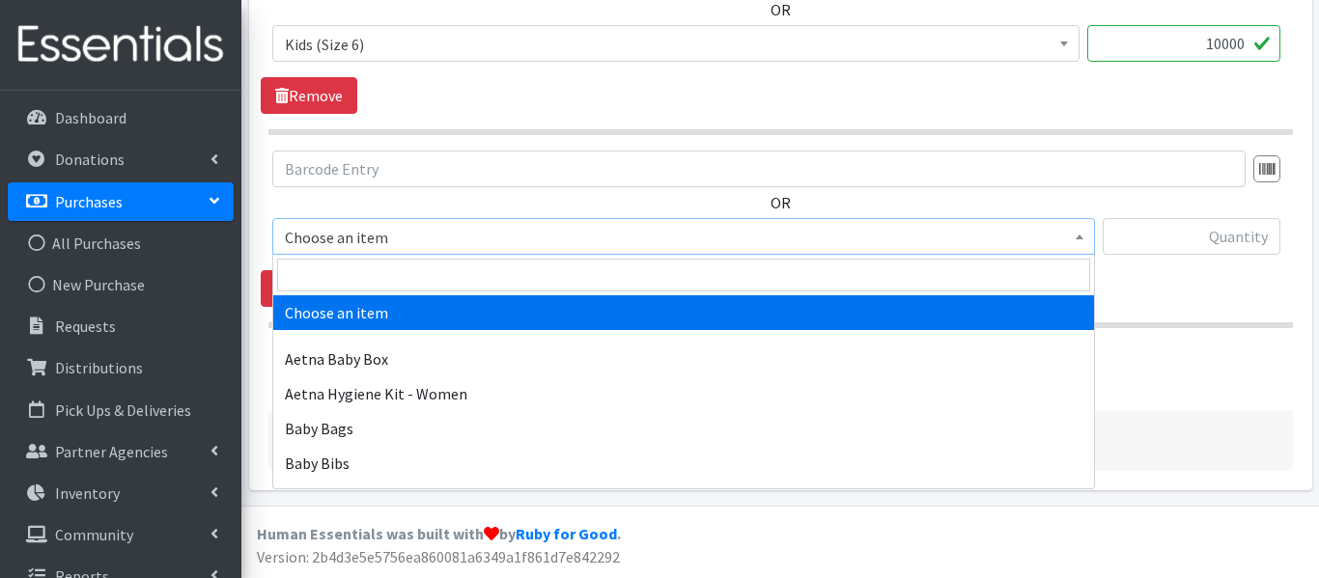
click at [1081, 238] on b at bounding box center [1079, 237] width 8 height 5
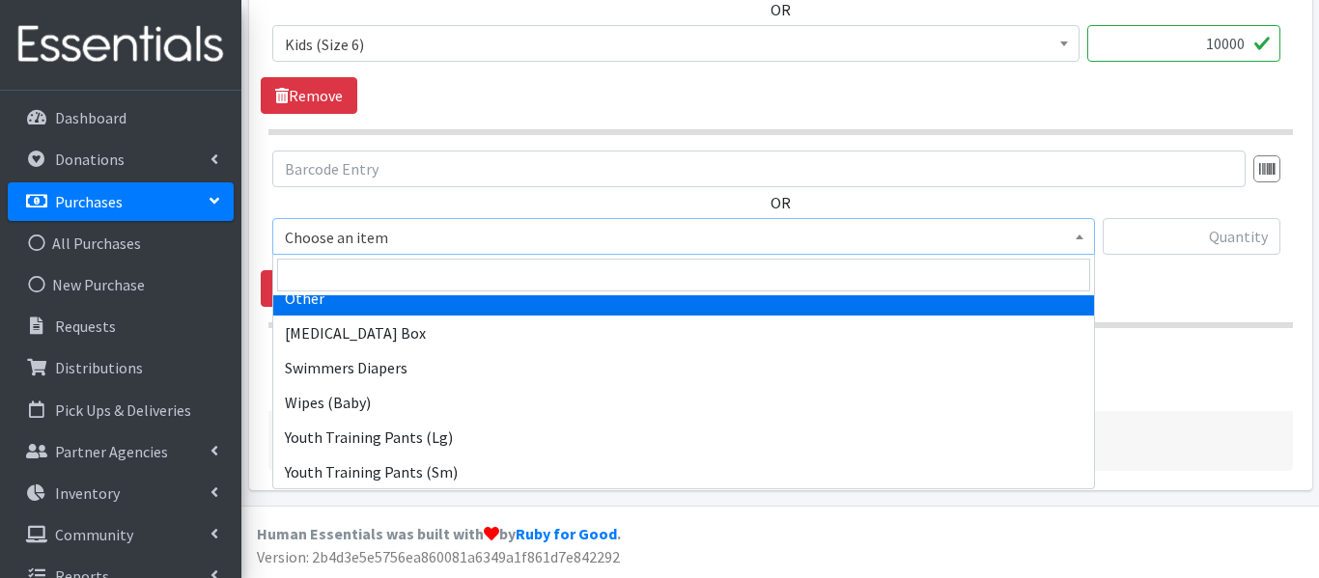
scroll to position [896, 0]
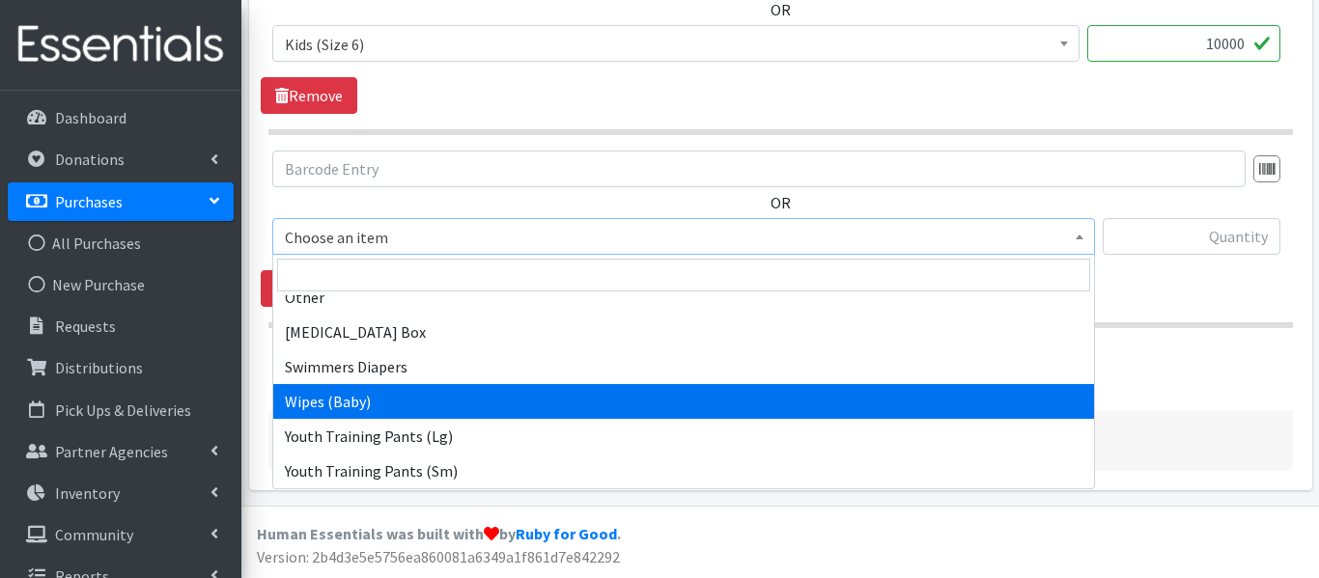
select select "5491"
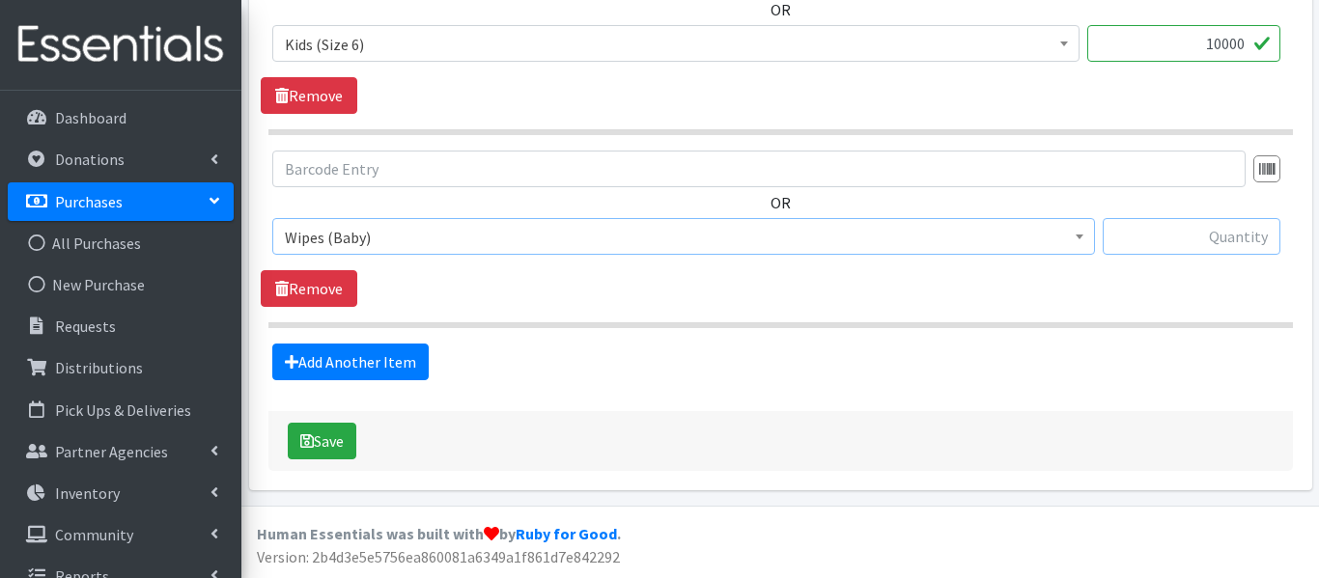
click at [1162, 245] on input "text" at bounding box center [1191, 236] width 178 height 37
type input "57600"
click at [329, 445] on button "Save" at bounding box center [322, 441] width 69 height 37
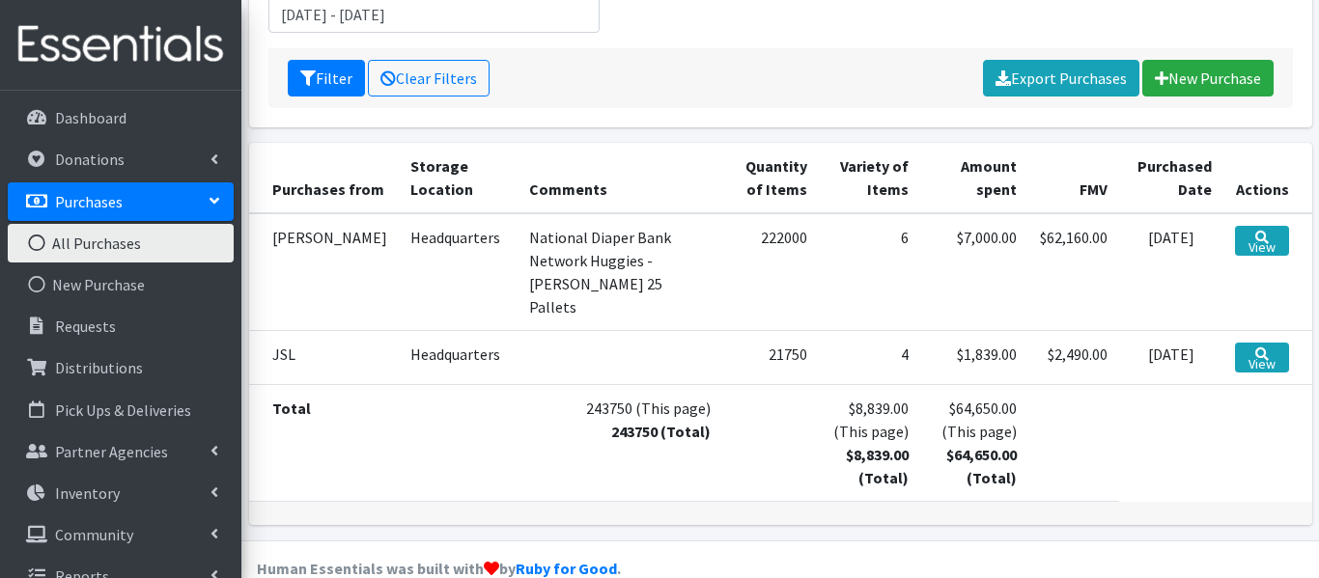
scroll to position [319, 0]
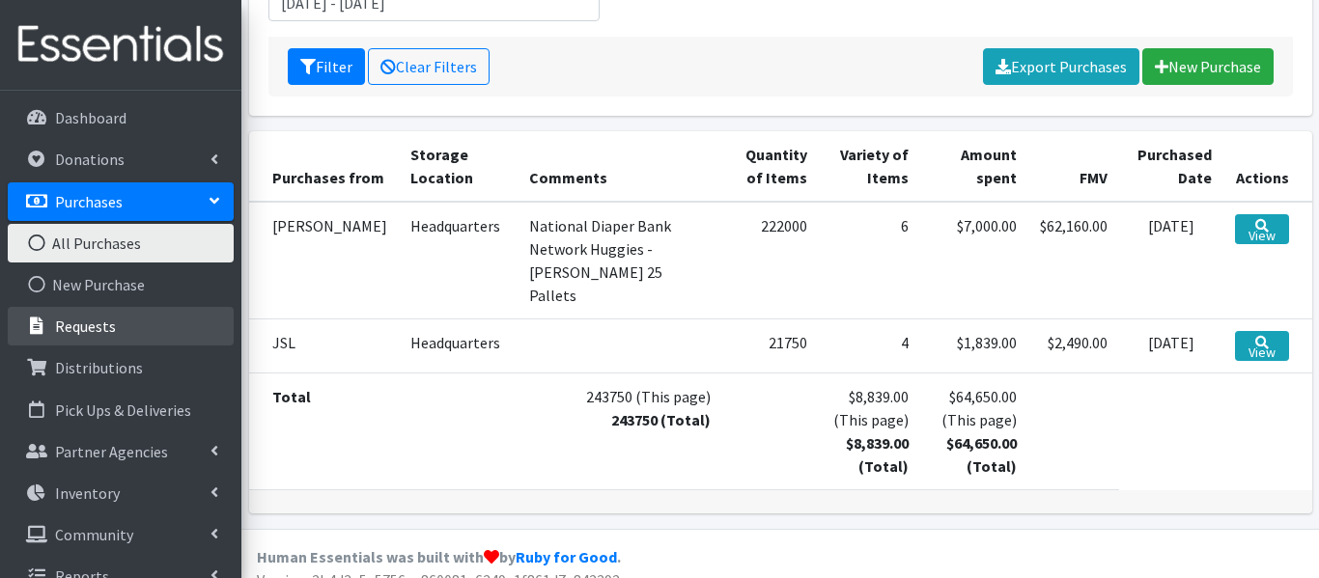
click at [122, 311] on link "Requests" at bounding box center [121, 326] width 226 height 39
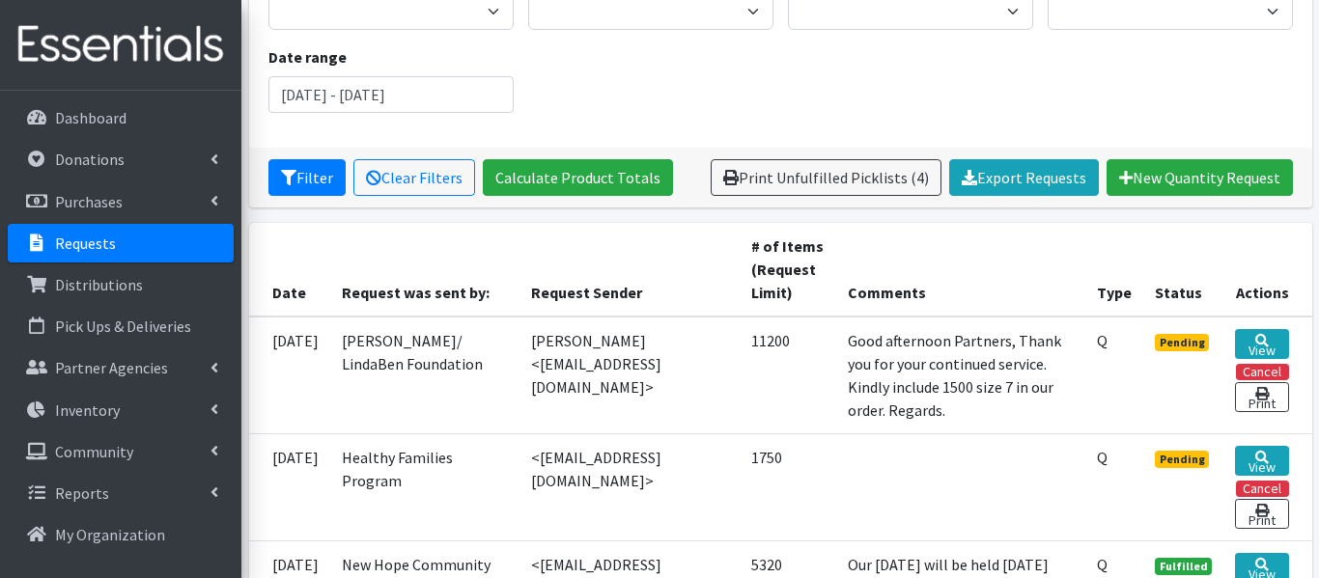
scroll to position [232, 0]
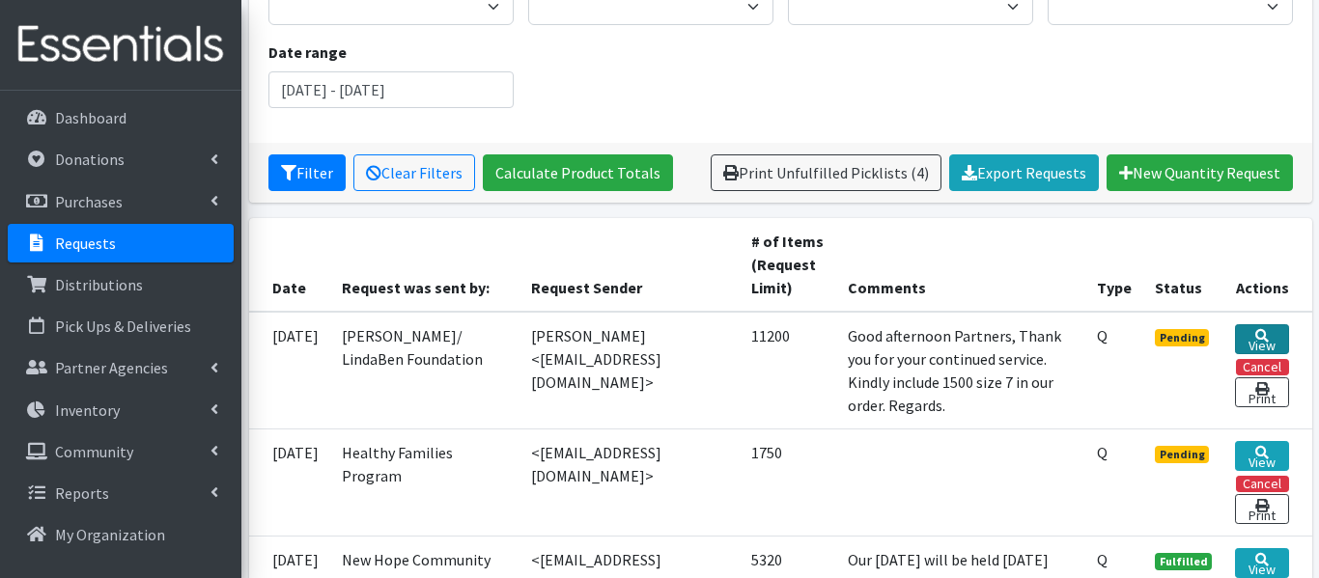
click at [1258, 333] on icon at bounding box center [1262, 336] width 14 height 14
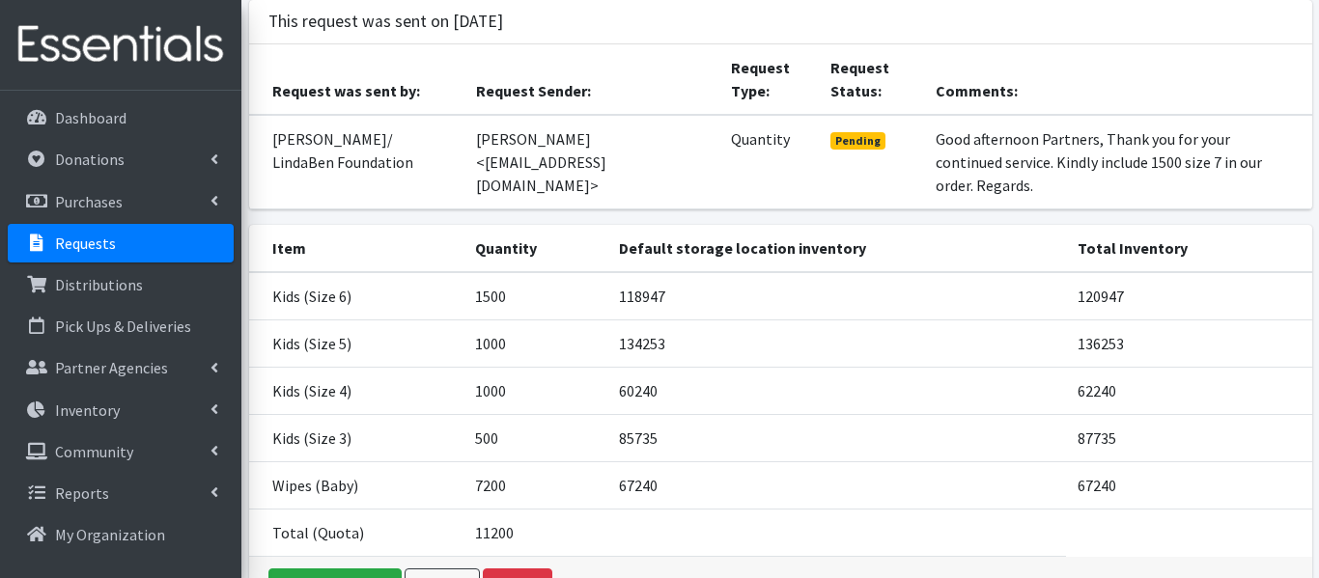
scroll to position [162, 0]
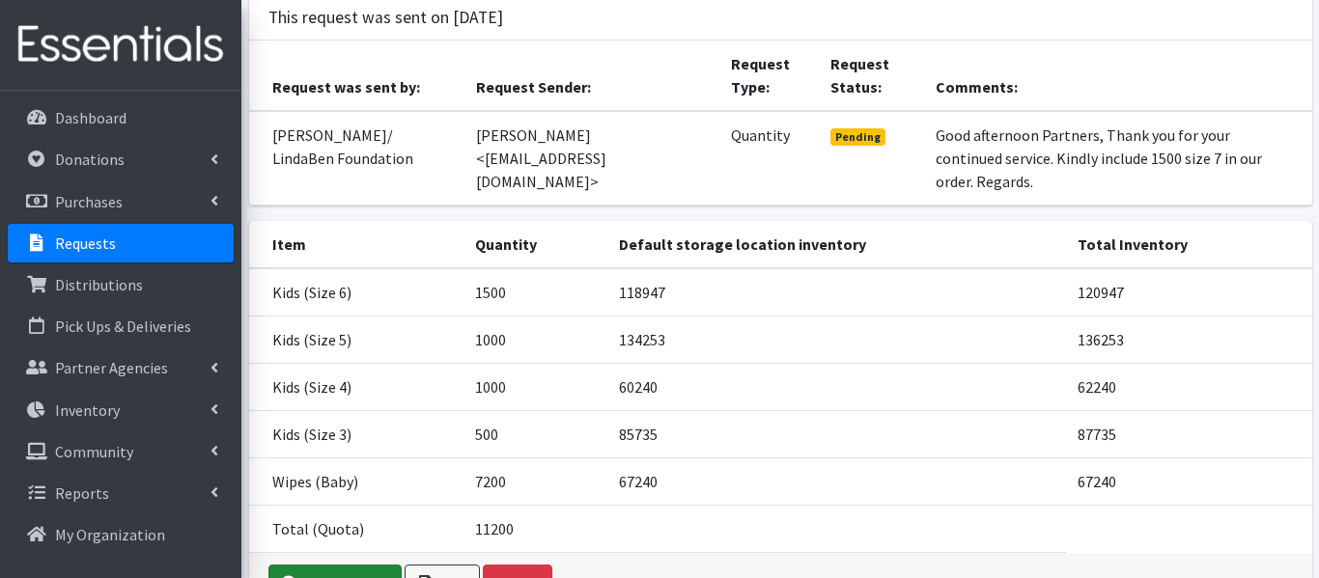
click at [345, 565] on link "Fulfill request" at bounding box center [334, 583] width 133 height 37
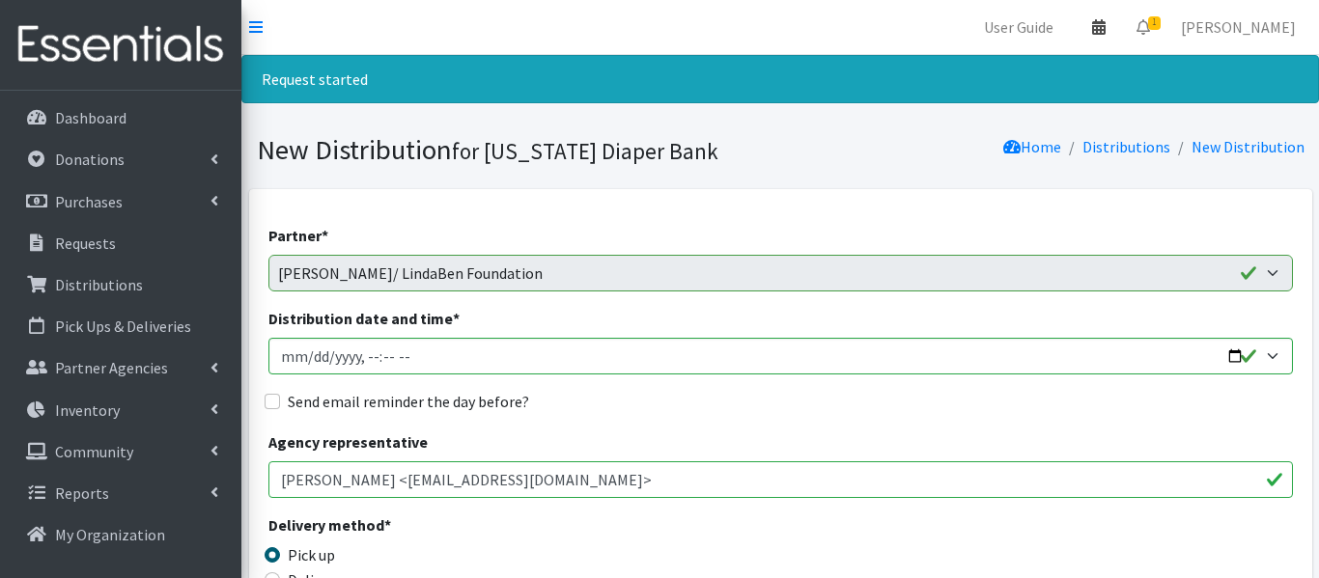
click at [1105, 27] on icon at bounding box center [1099, 26] width 14 height 15
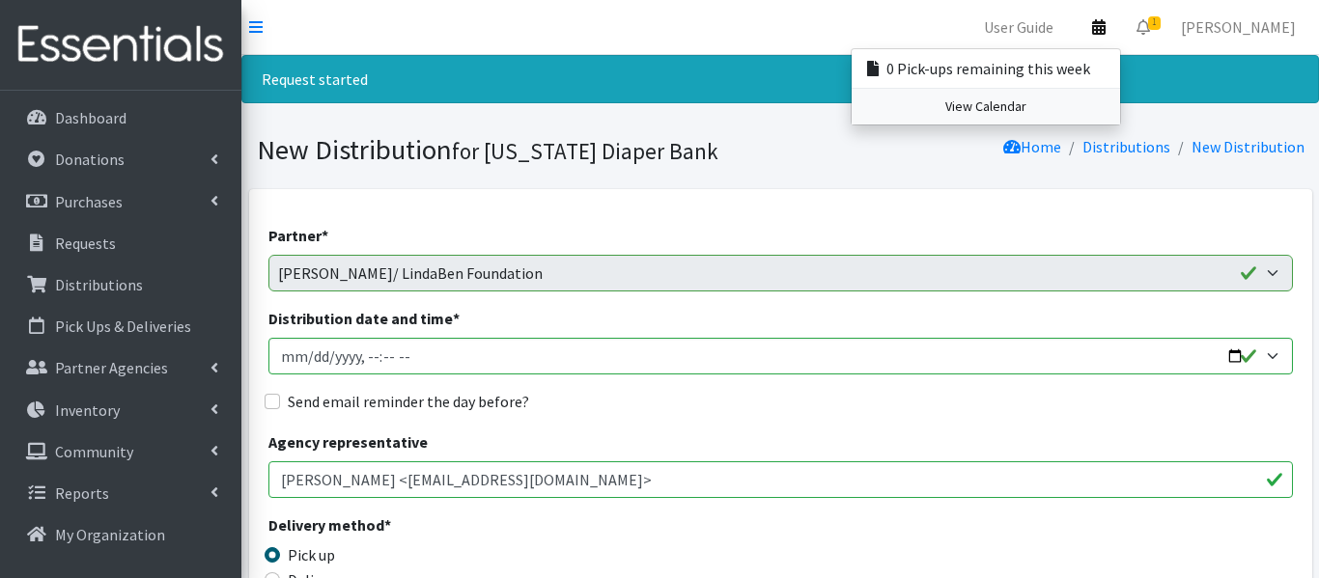
click at [1058, 107] on link "View Calendar" at bounding box center [985, 107] width 268 height 36
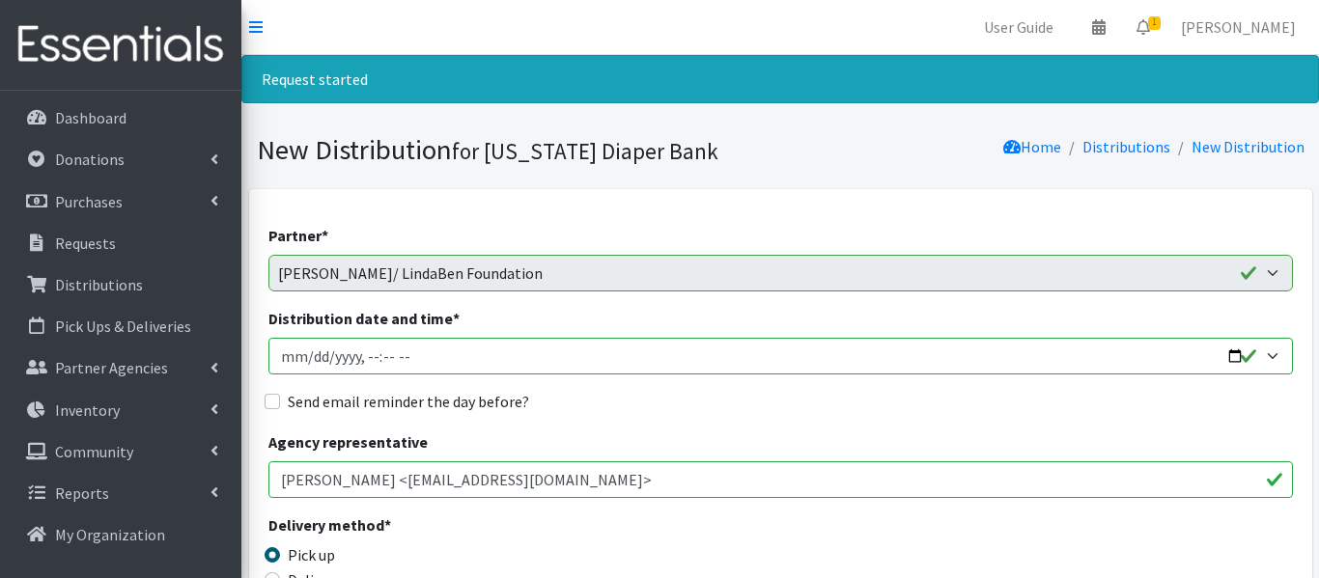
click at [311, 349] on input "Distribution date and time *" at bounding box center [780, 356] width 1024 height 37
type input "[DATE]T23:59"
click at [368, 357] on input "Distribution date and time *" at bounding box center [780, 356] width 1024 height 37
type input "[DATE]T13:59"
click at [355, 354] on input "Distribution date and time *" at bounding box center [780, 356] width 1024 height 37
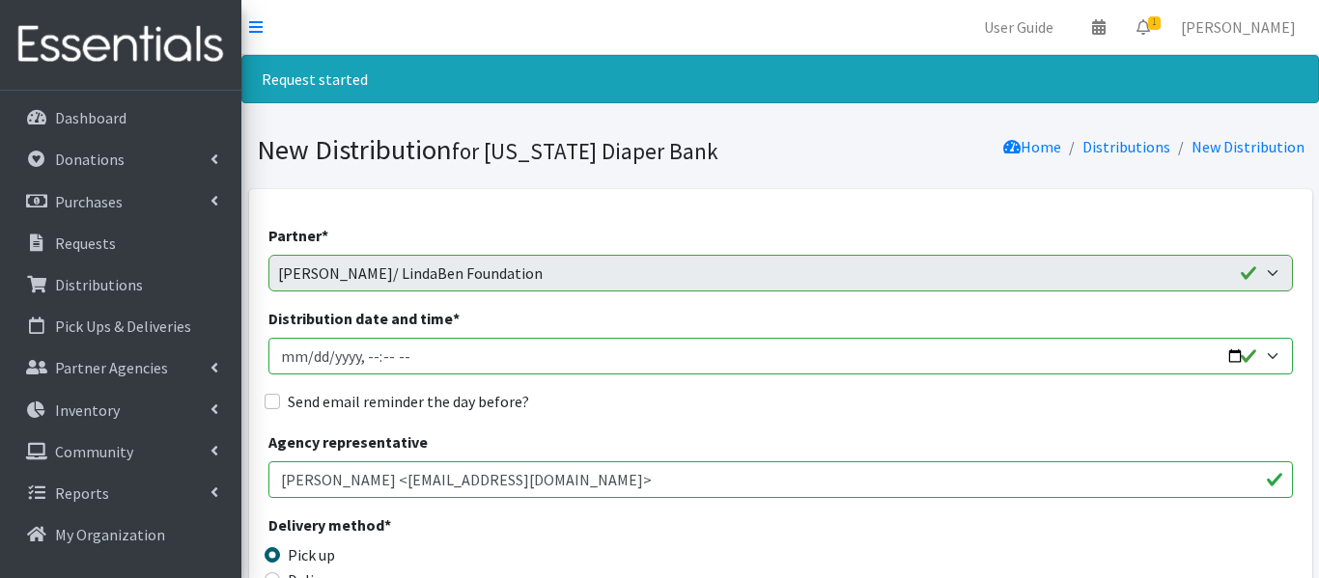
click at [369, 354] on input "Distribution date and time *" at bounding box center [780, 356] width 1024 height 37
click at [295, 251] on div "Partner * Annabelle Beavan/ LindaBen Foundation Bowie State University Student …" at bounding box center [780, 258] width 1024 height 68
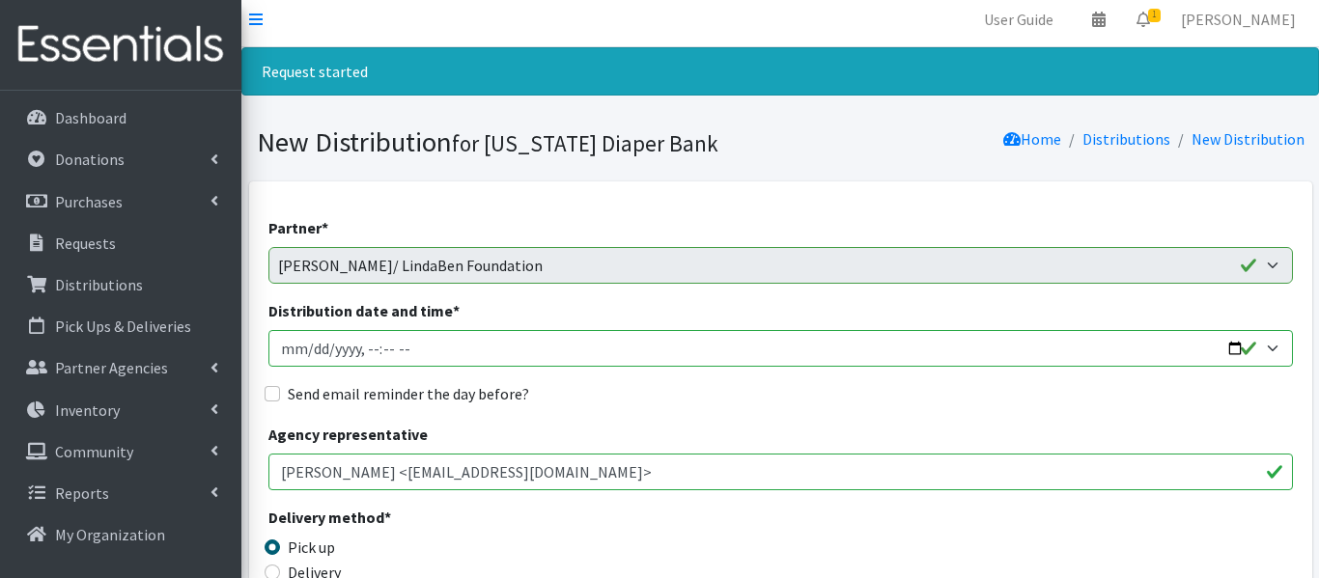
click at [371, 343] on input "Distribution date and time *" at bounding box center [780, 348] width 1024 height 37
type input "2025-09-04T14:00"
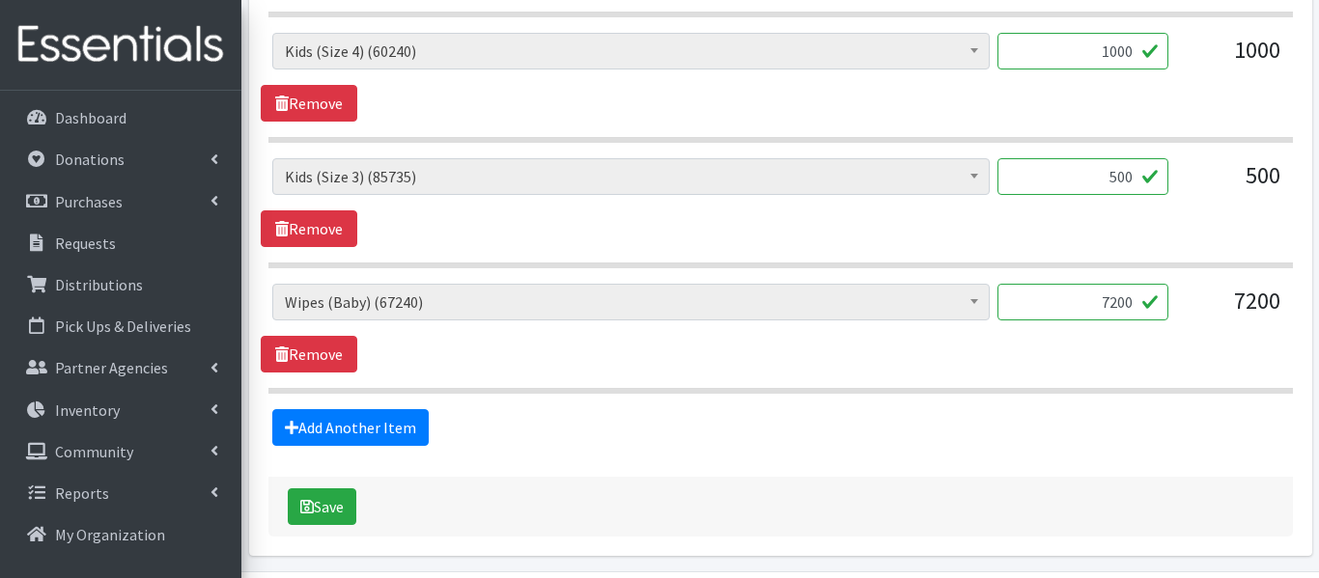
scroll to position [1158, 0]
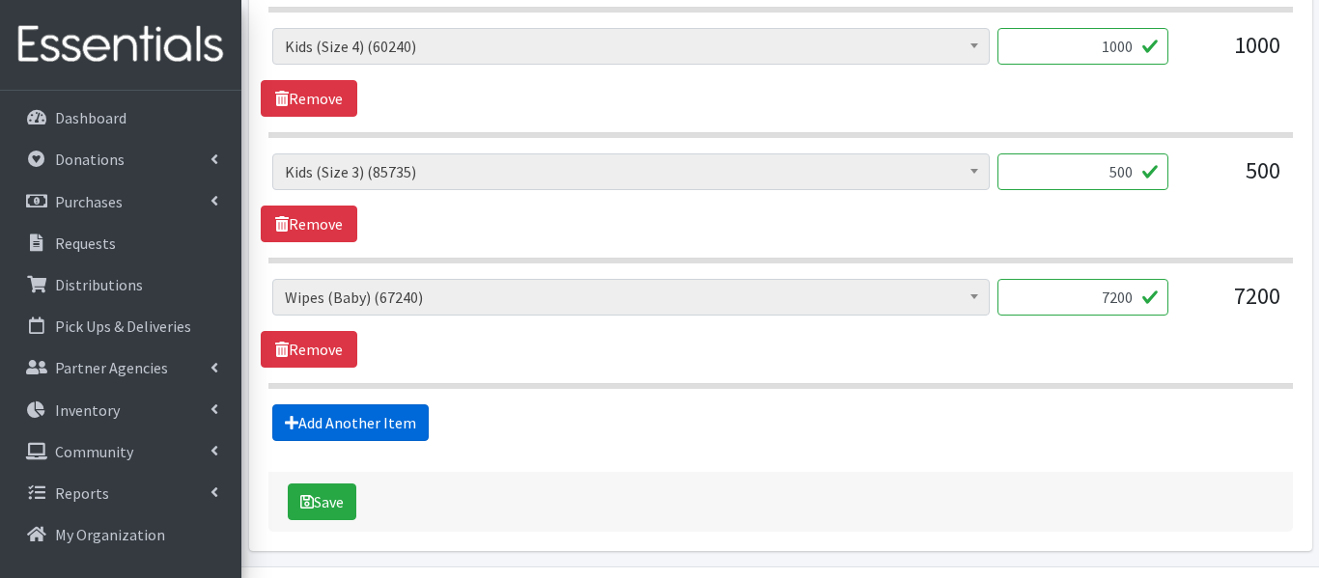
click at [359, 422] on link "Add Another Item" at bounding box center [350, 422] width 156 height 37
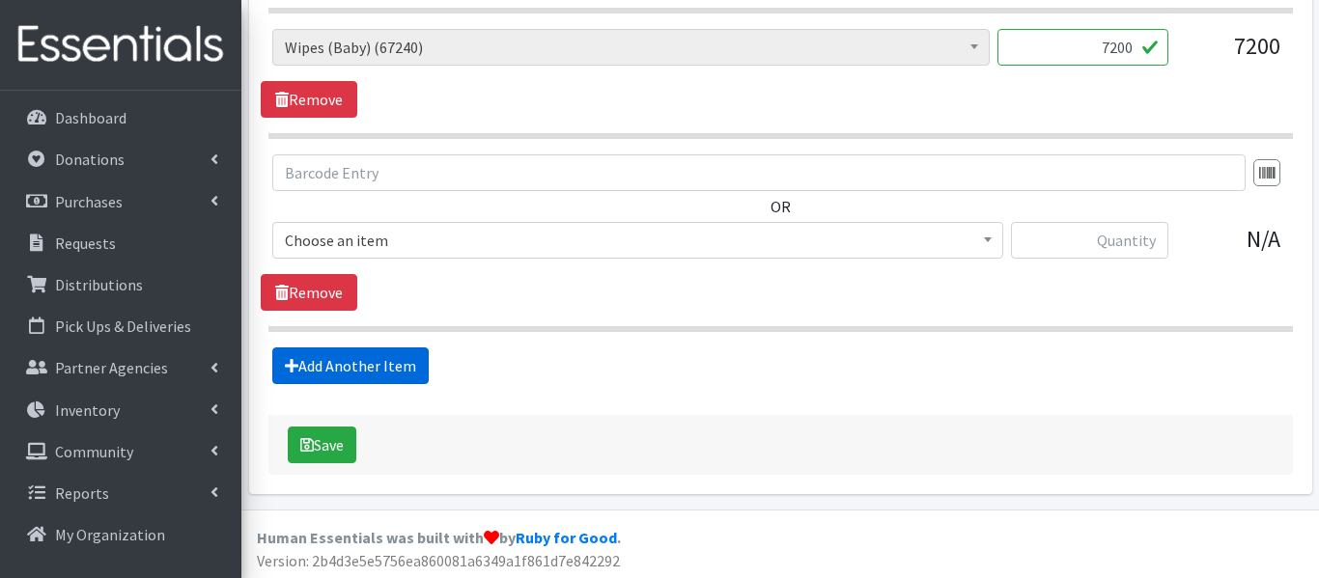
scroll to position [1412, 0]
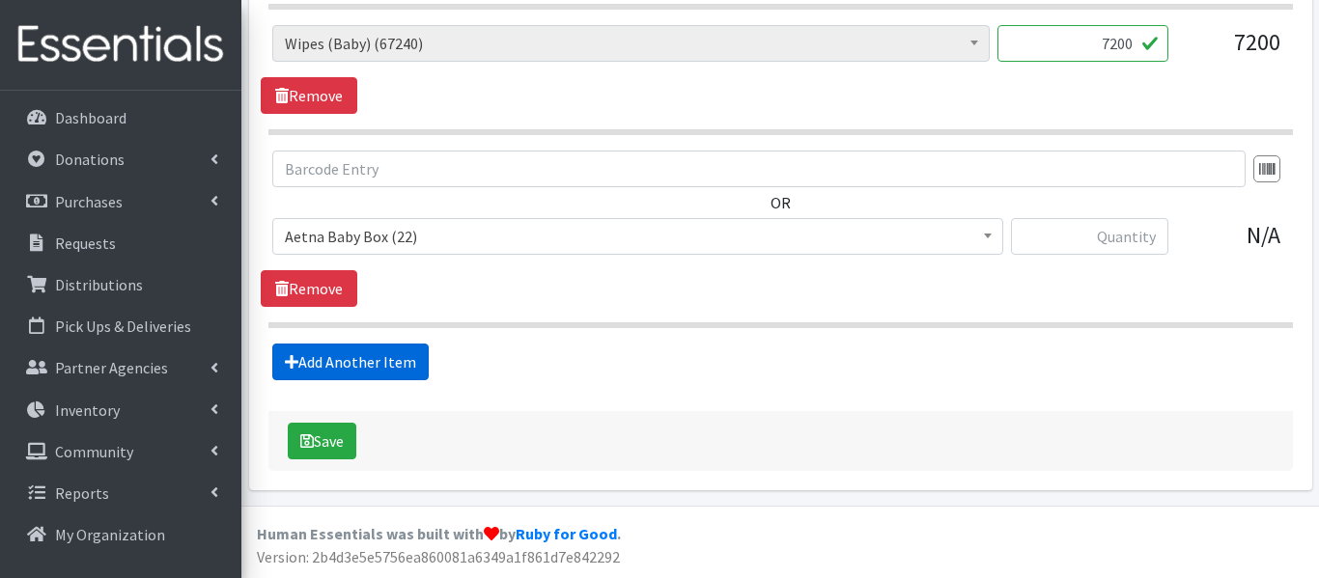
click at [359, 422] on div "Save" at bounding box center [780, 441] width 1024 height 60
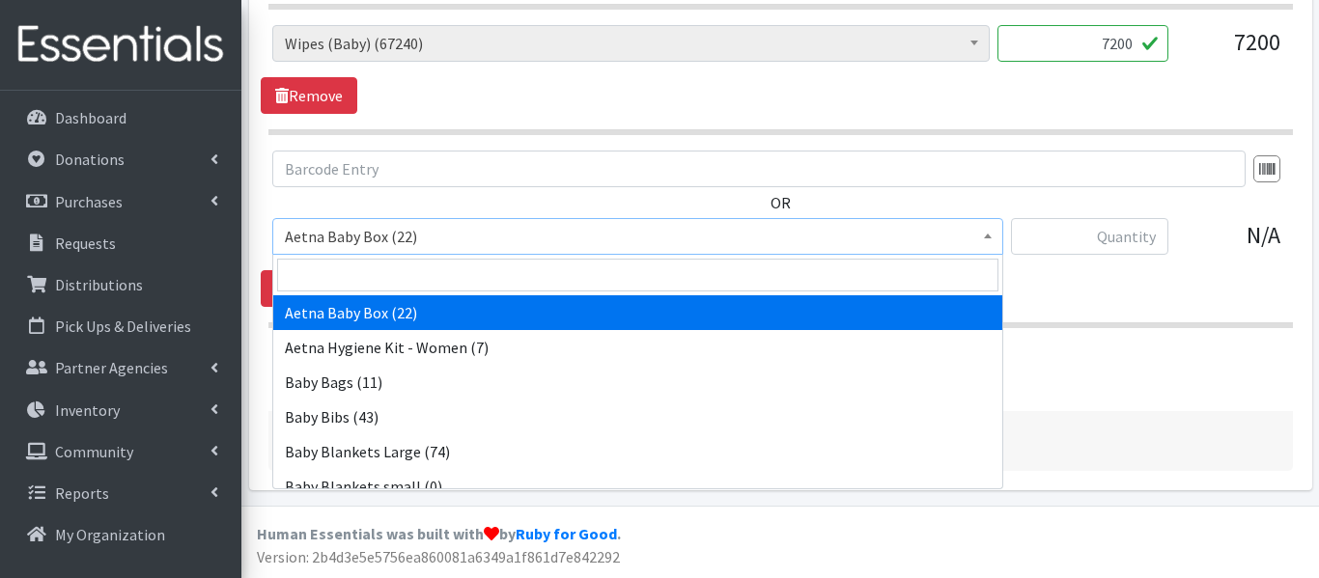
click at [987, 239] on span at bounding box center [987, 234] width 19 height 30
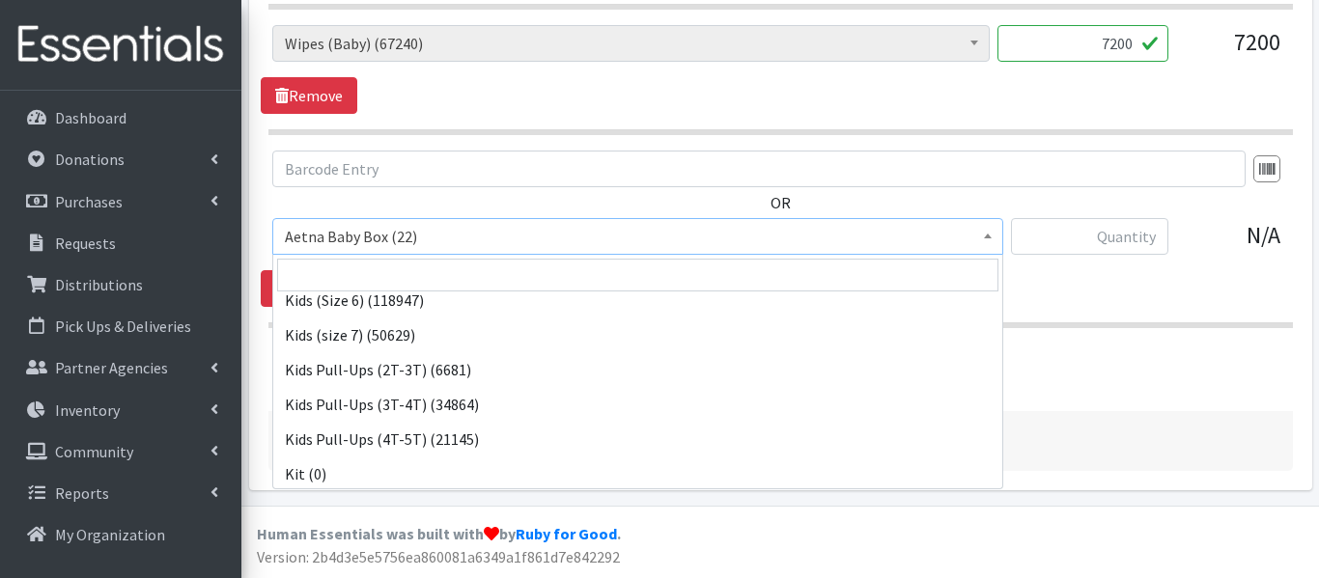
scroll to position [644, 0]
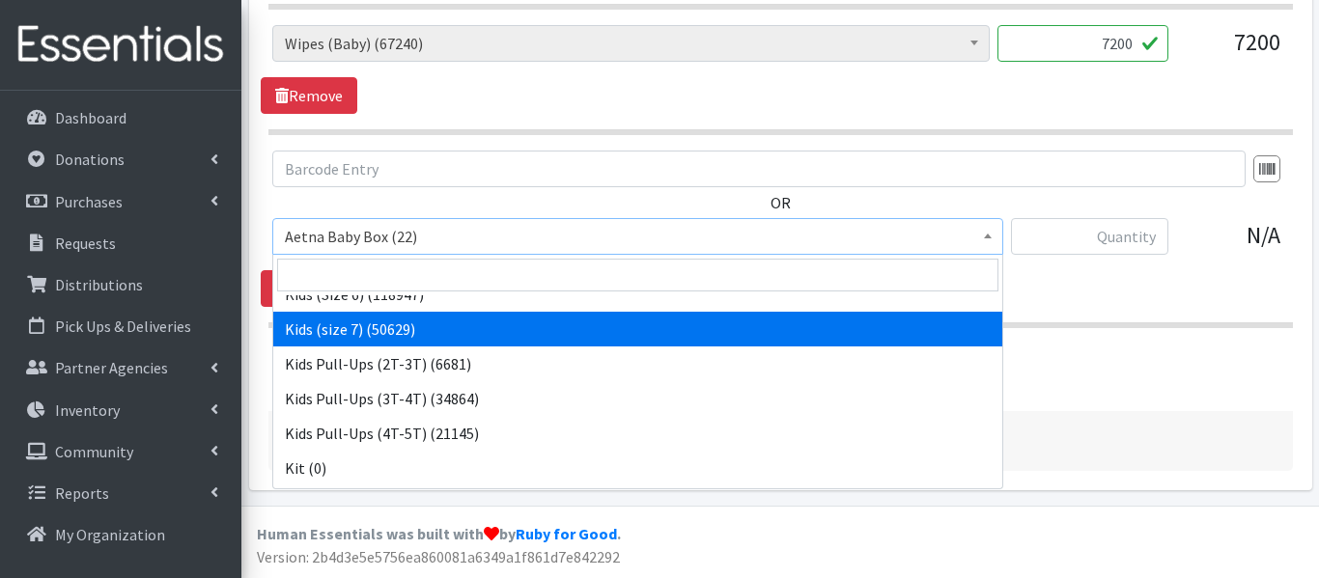
select select "14380"
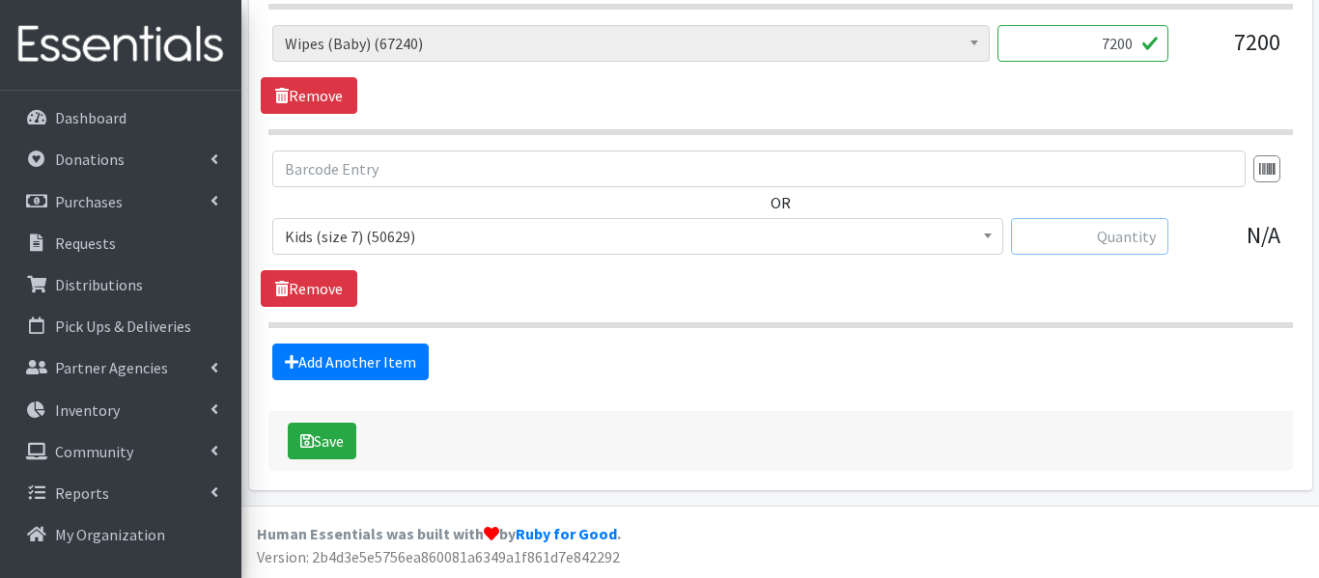
click at [1130, 243] on input "text" at bounding box center [1089, 236] width 157 height 37
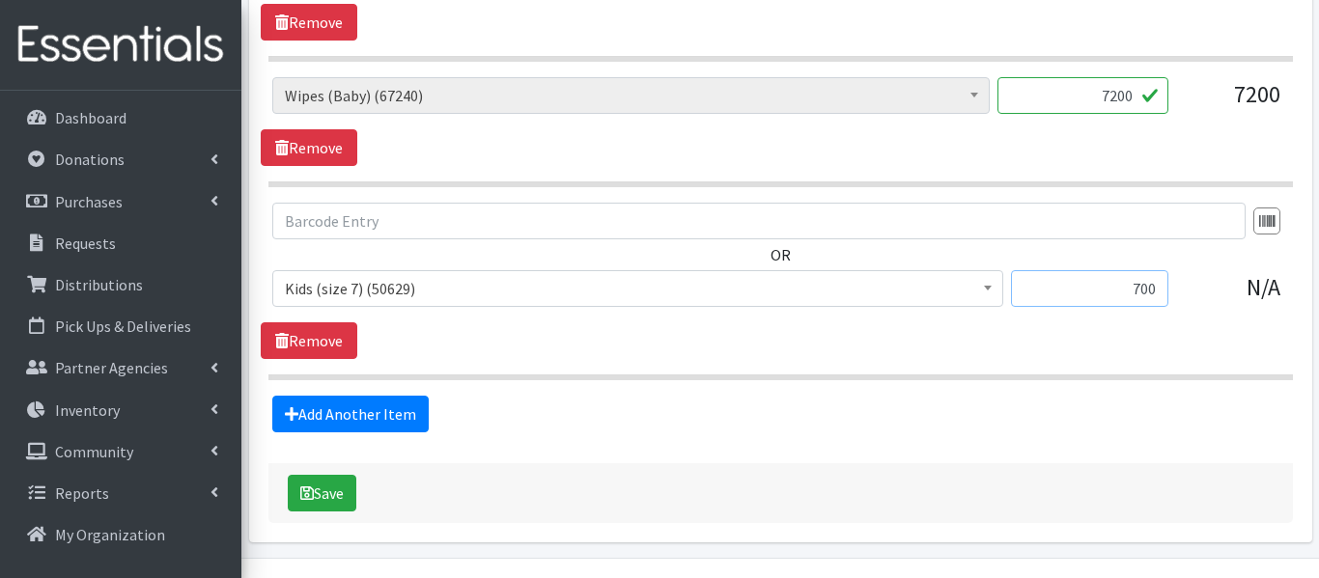
scroll to position [1412, 0]
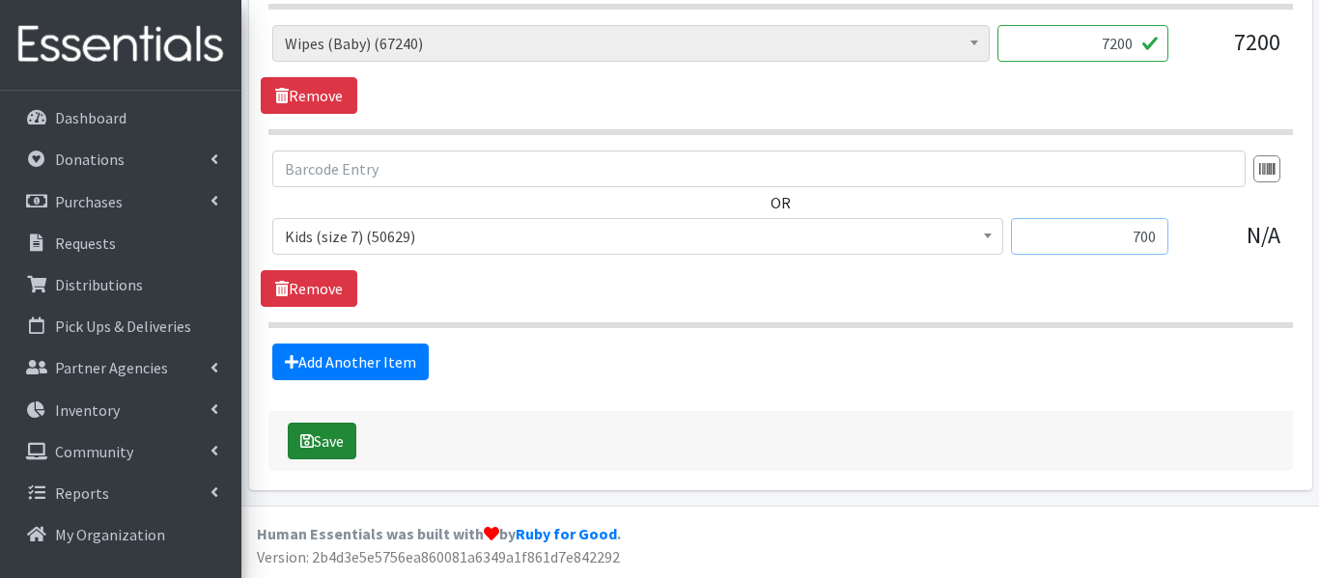
type input "700"
click at [314, 442] on button "Save" at bounding box center [322, 441] width 69 height 37
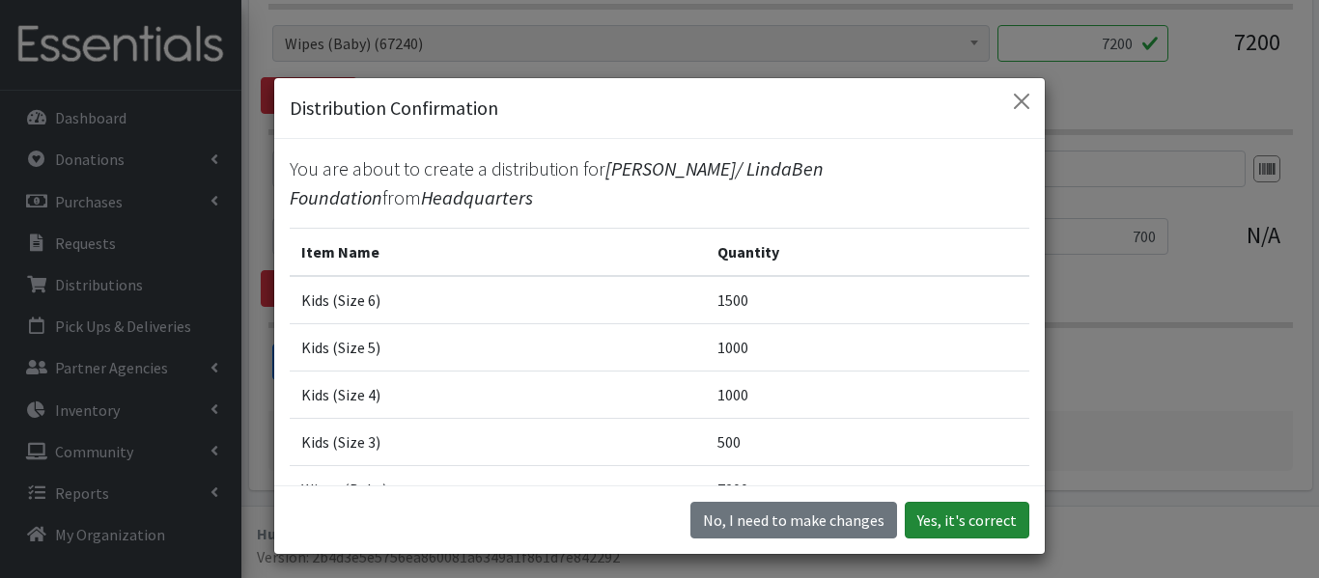
click at [931, 517] on button "Yes, it's correct" at bounding box center [966, 520] width 125 height 37
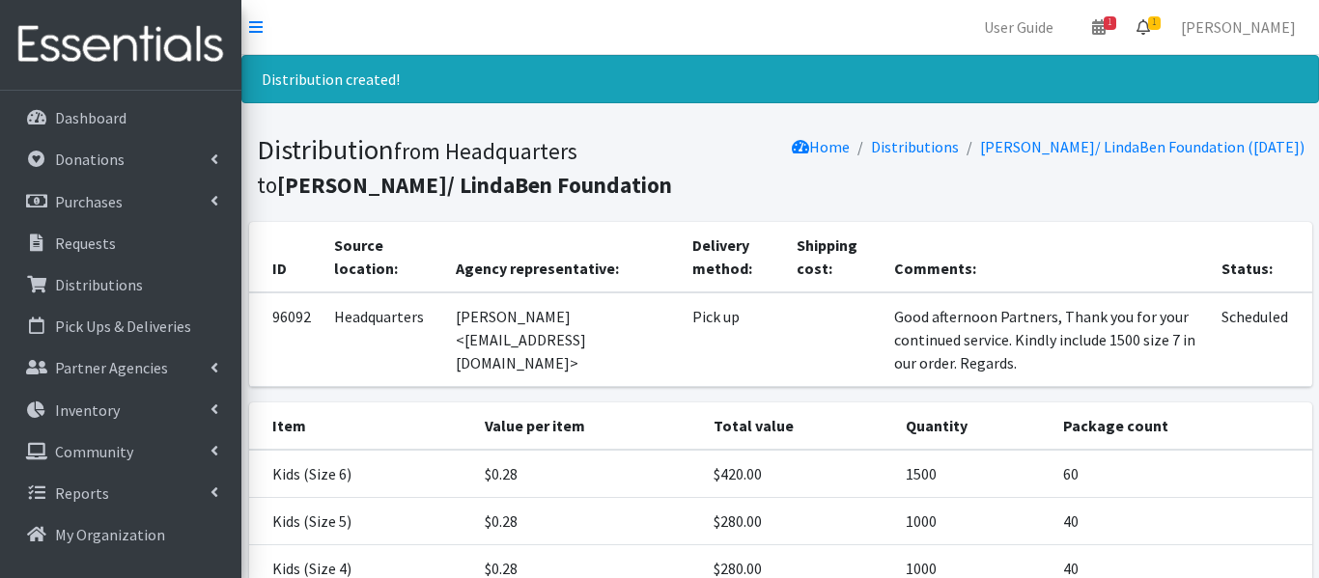
click at [1160, 27] on span "1" at bounding box center [1154, 23] width 13 height 14
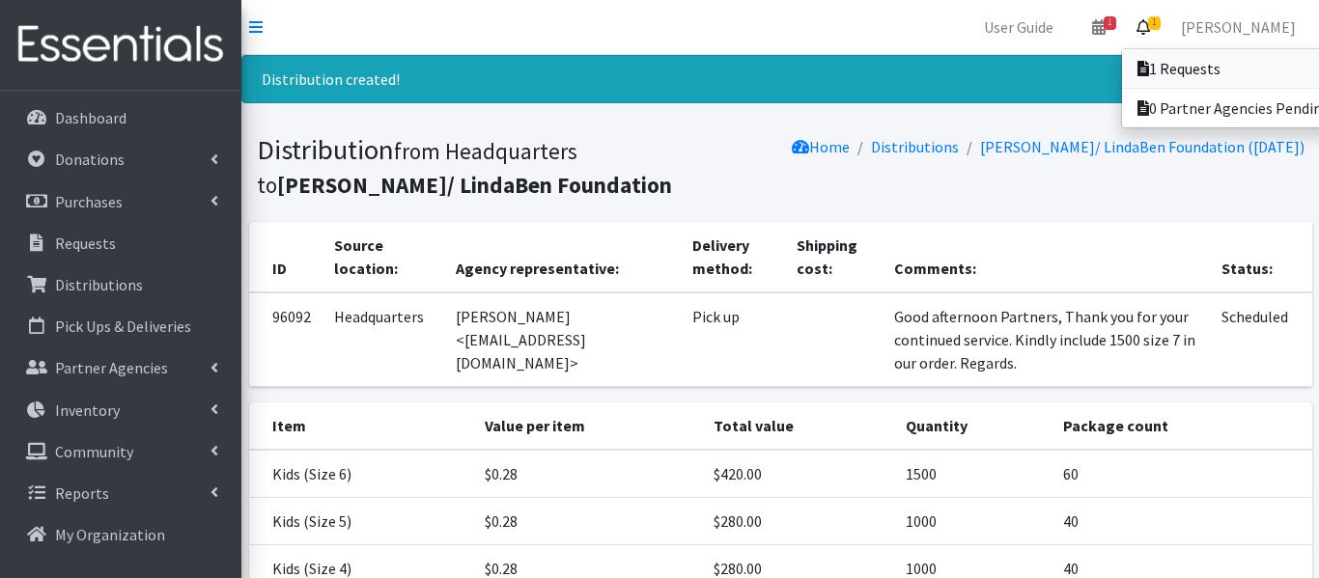
click at [1211, 69] on link "1 Requests" at bounding box center [1256, 68] width 268 height 39
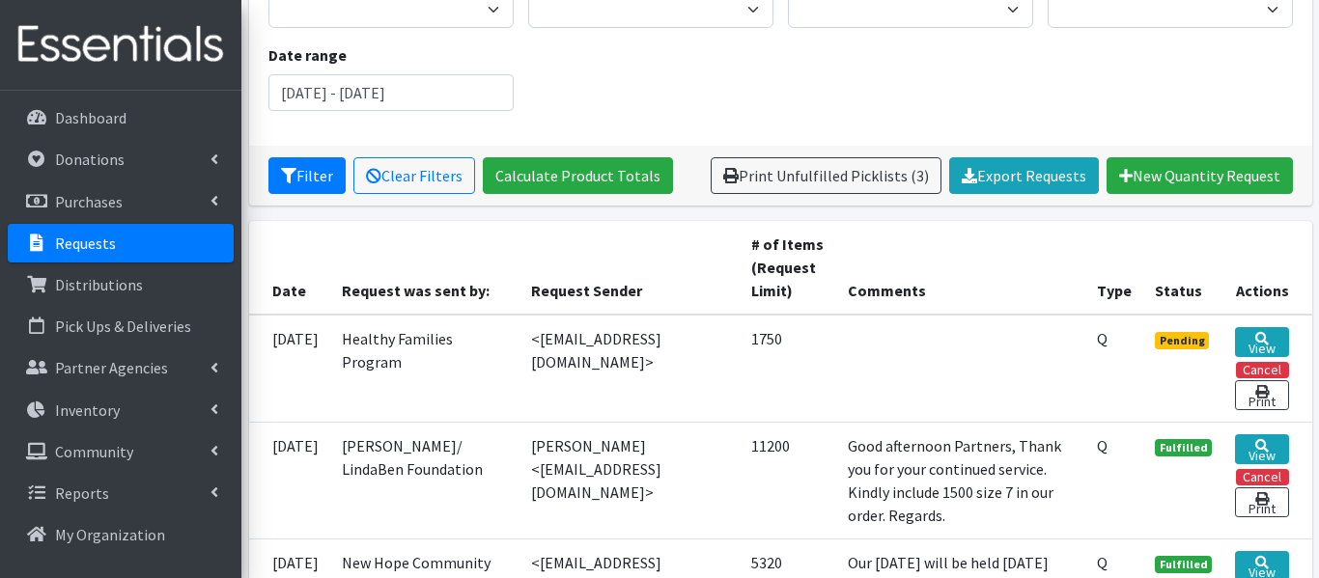
scroll to position [233, 0]
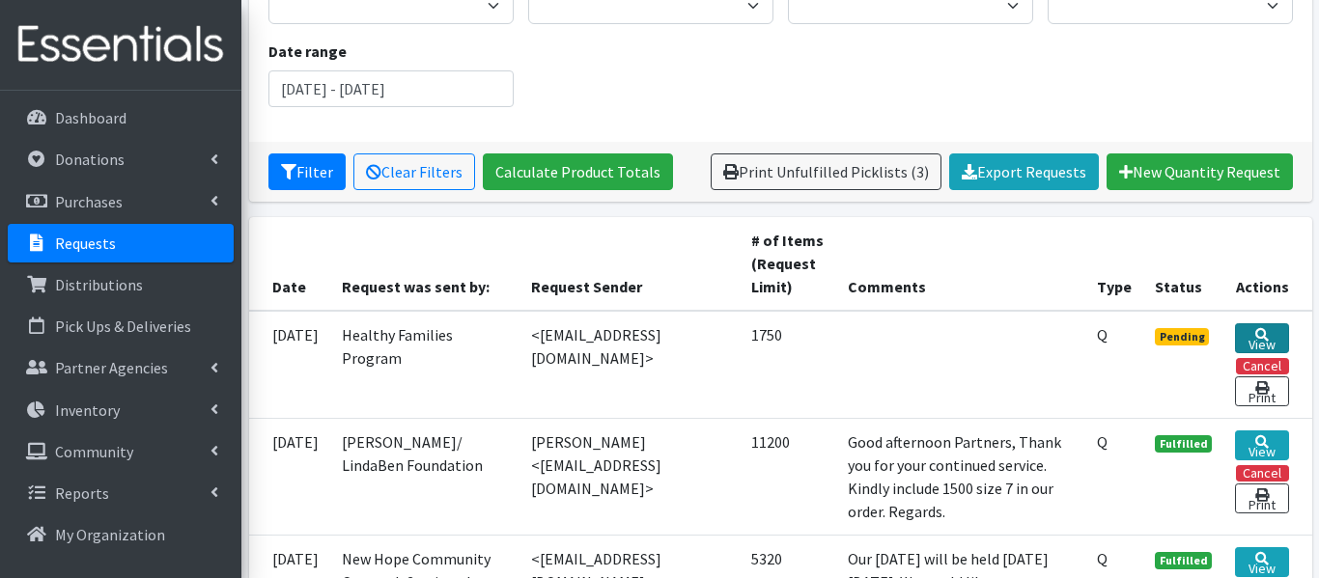
click at [1253, 333] on link "View" at bounding box center [1261, 338] width 53 height 30
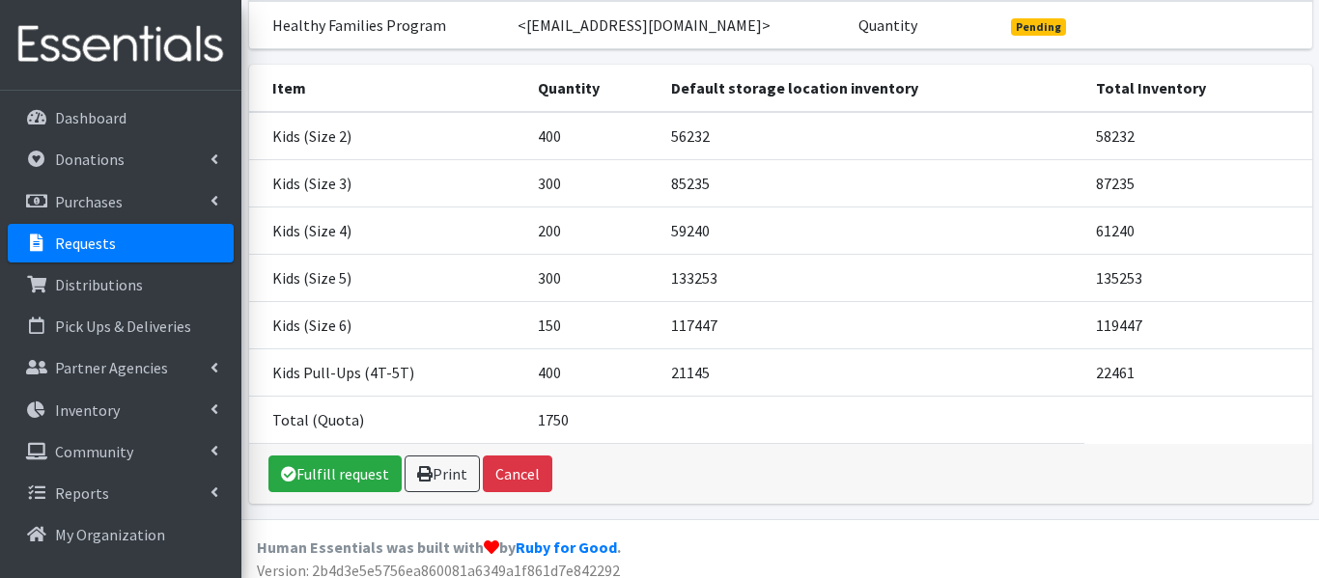
scroll to position [219, 0]
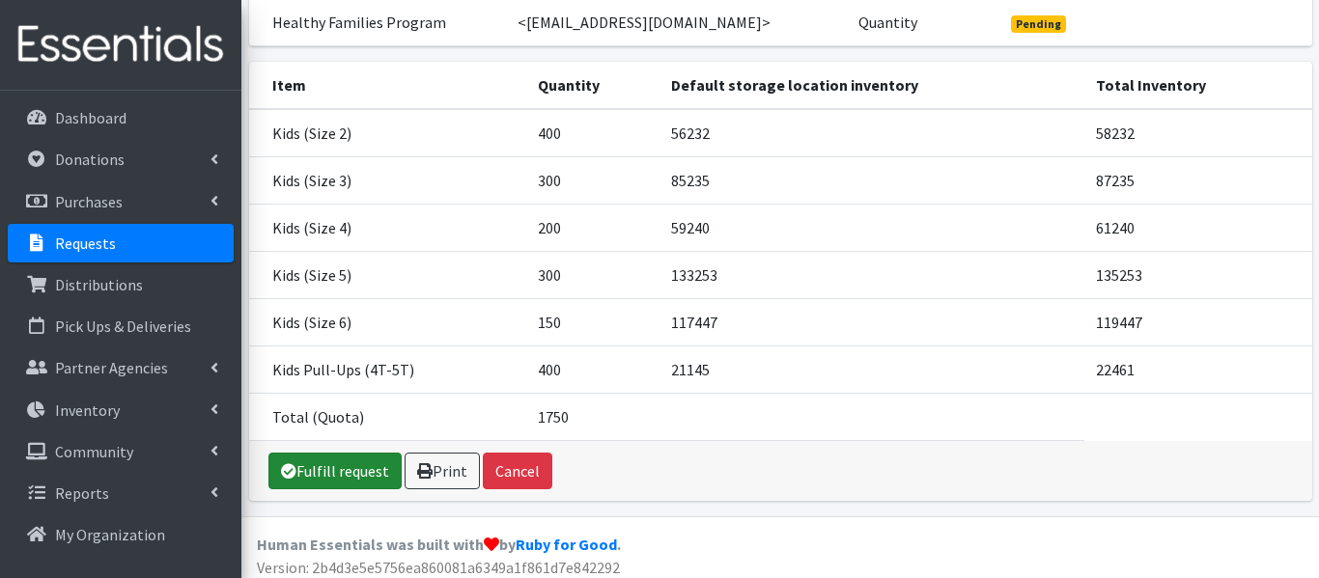
click at [327, 489] on link "Fulfill request" at bounding box center [334, 471] width 133 height 37
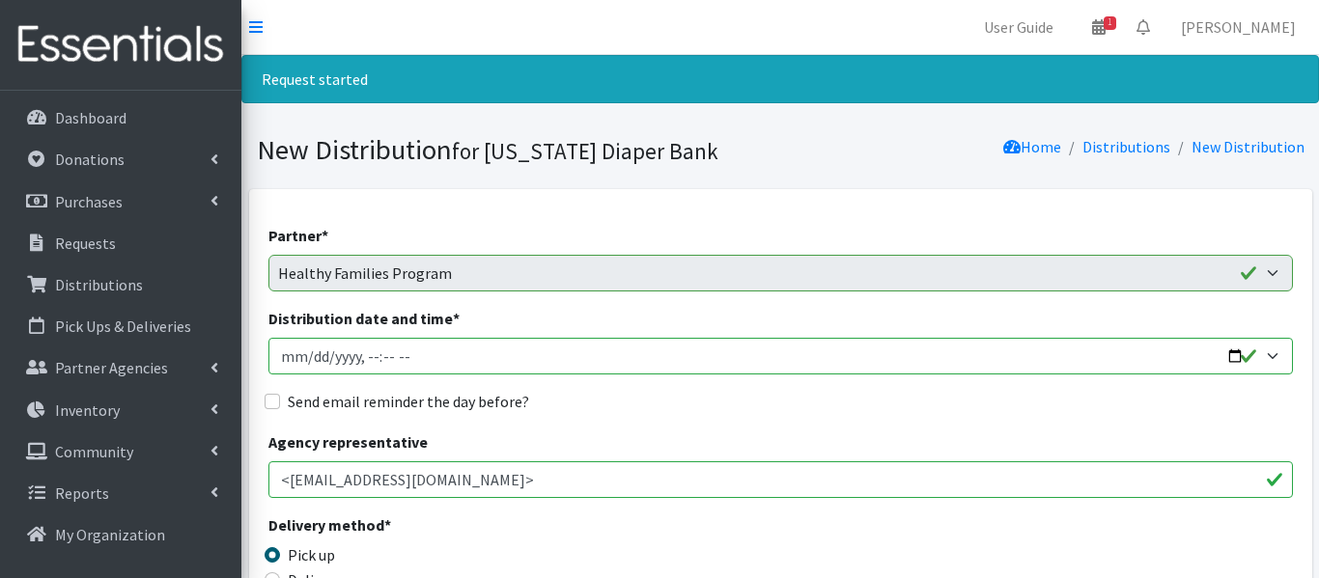
click at [306, 357] on input "Distribution date and time *" at bounding box center [780, 356] width 1024 height 37
click at [363, 348] on input "Distribution date and time *" at bounding box center [780, 356] width 1024 height 37
type input "2025-09-05T10:30"
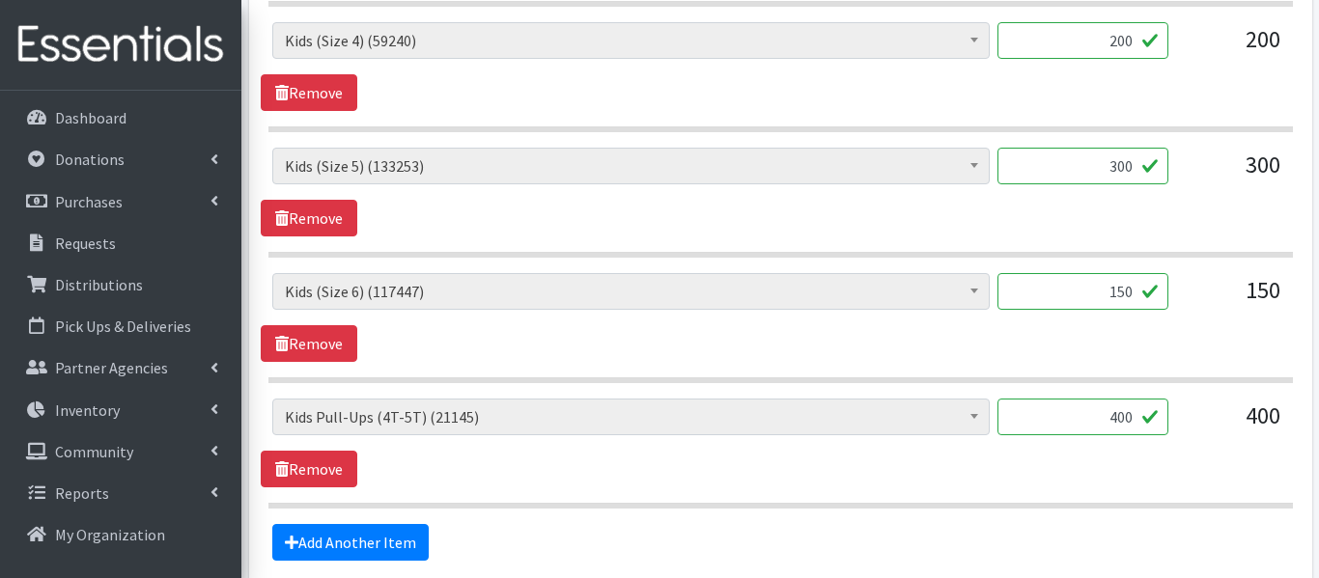
scroll to position [1179, 0]
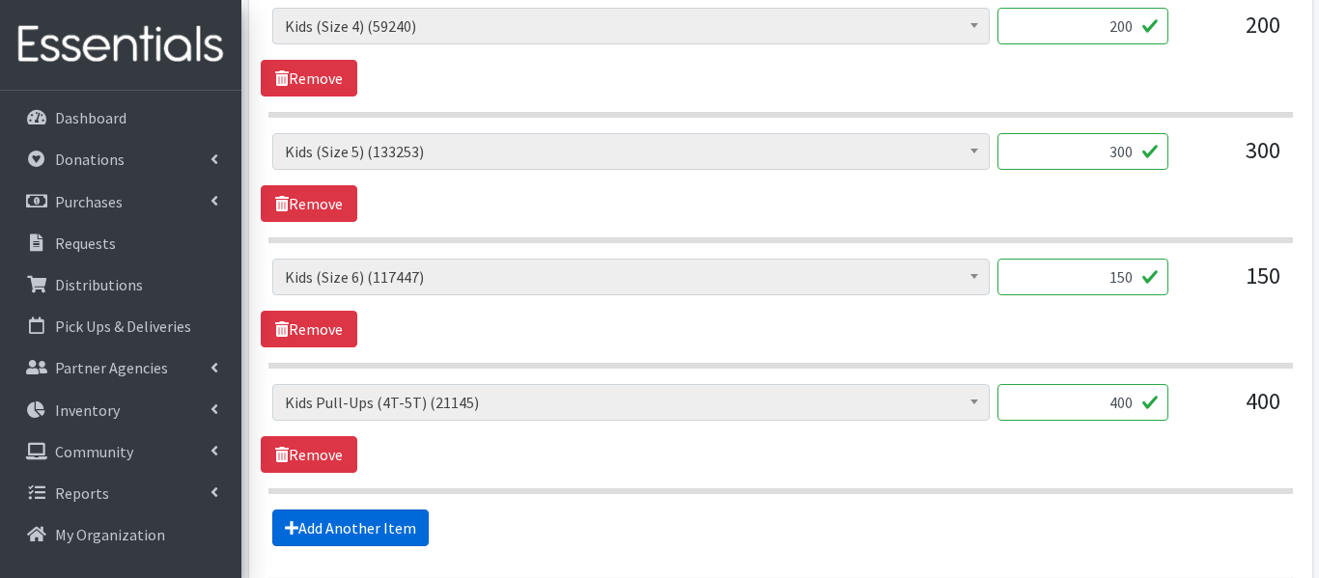
click at [322, 520] on link "Add Another Item" at bounding box center [350, 528] width 156 height 37
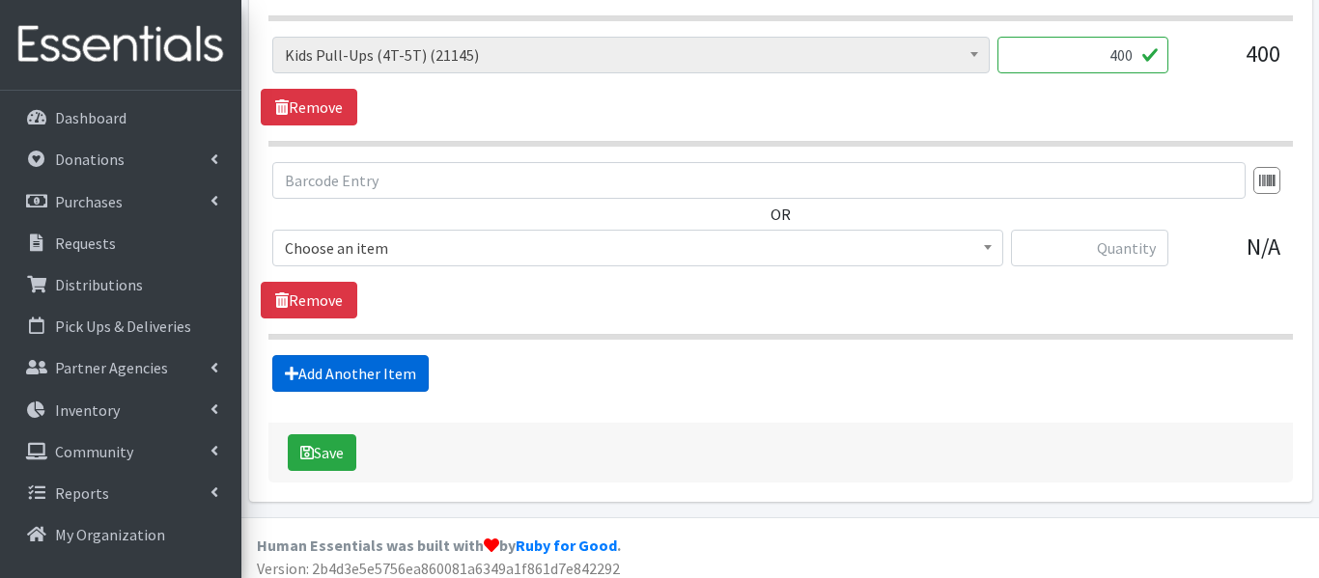
scroll to position [1538, 0]
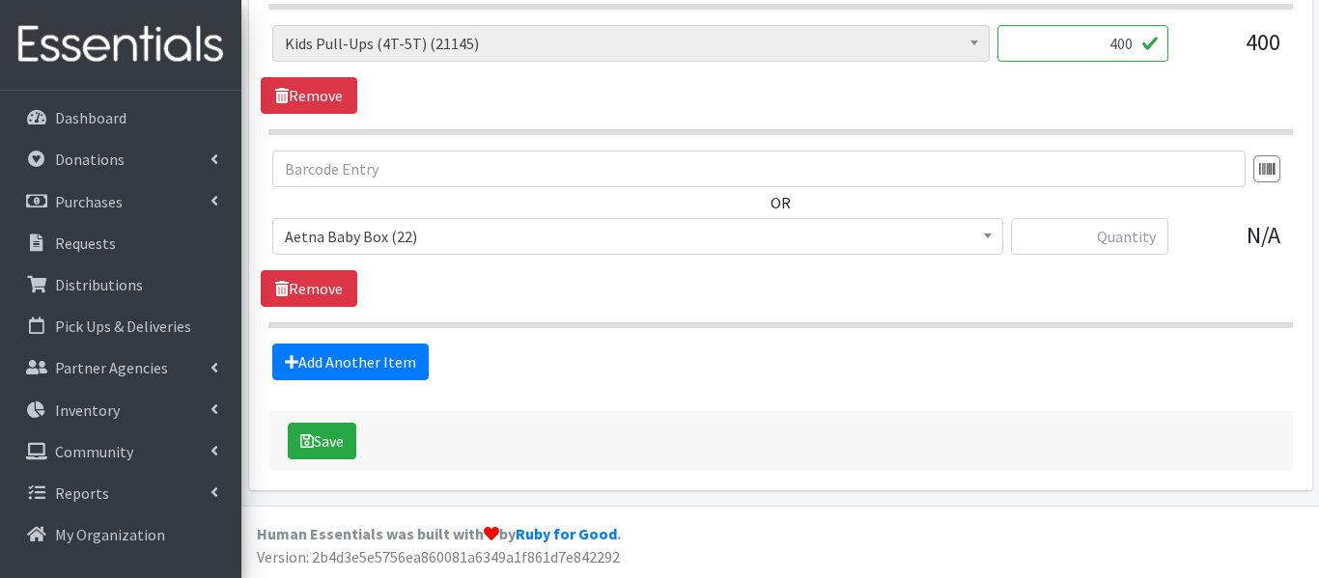
click at [989, 236] on b at bounding box center [988, 236] width 8 height 5
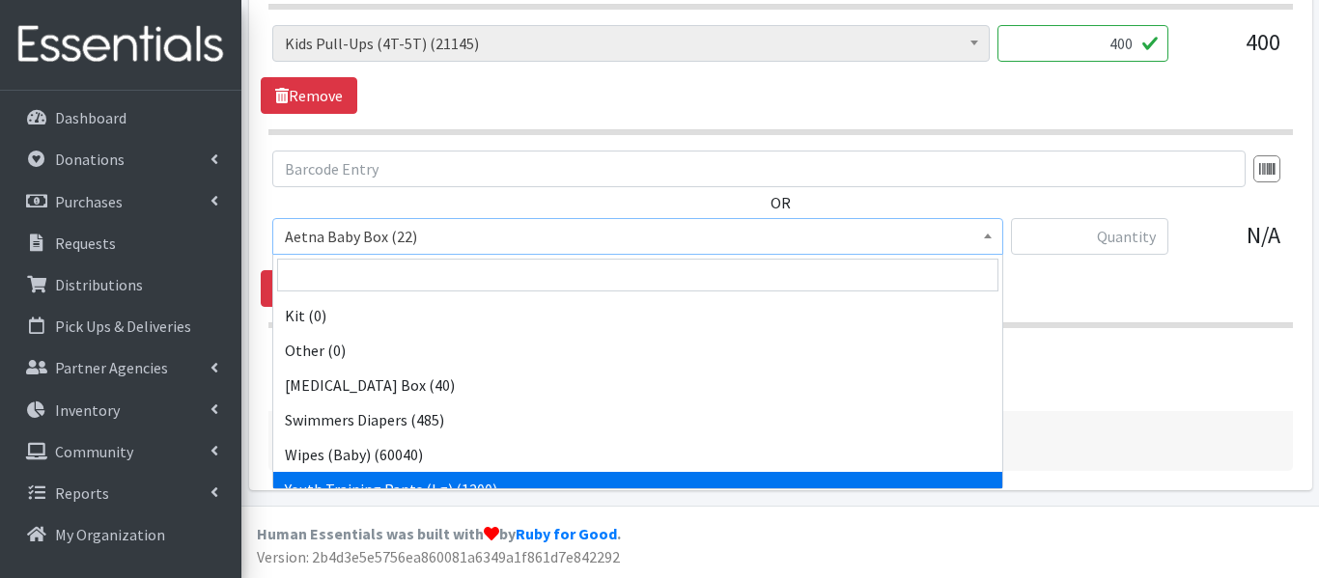
scroll to position [795, 0]
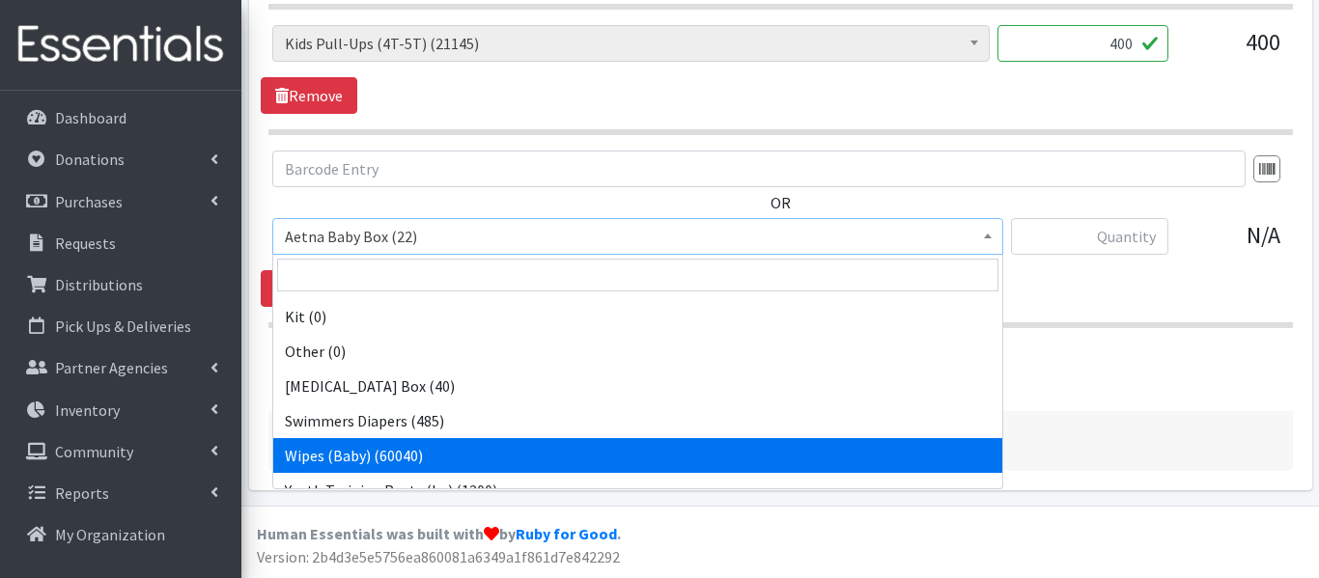
select select "5491"
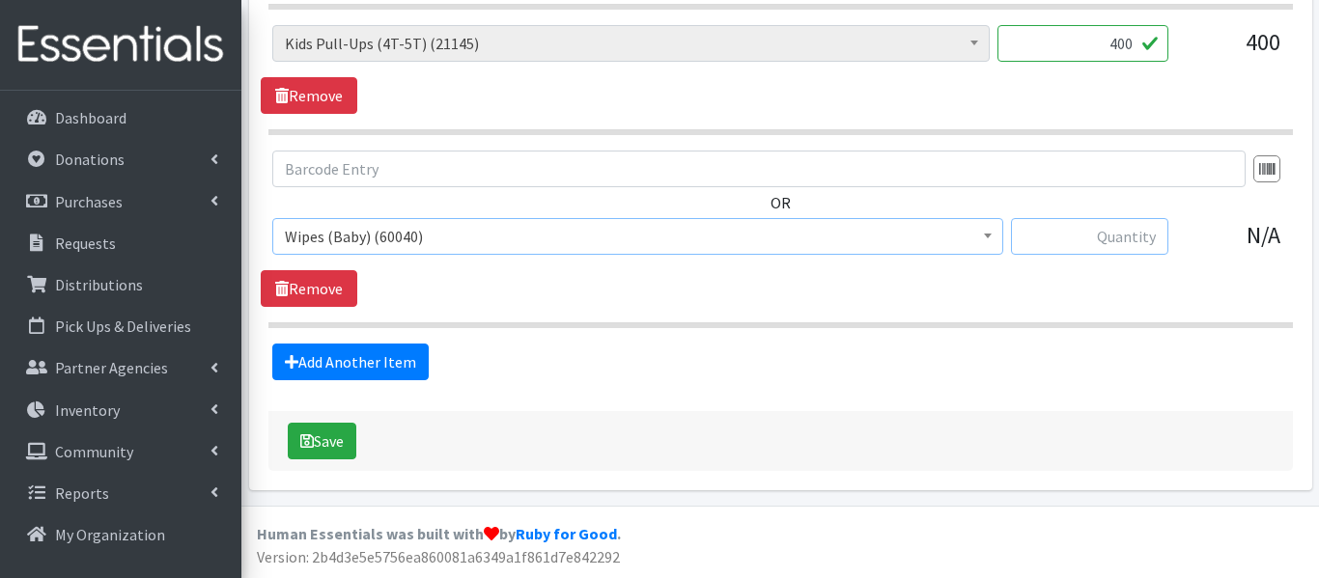
click at [1101, 240] on input "text" at bounding box center [1089, 236] width 157 height 37
type input "1440"
click at [333, 434] on button "Save" at bounding box center [322, 441] width 69 height 37
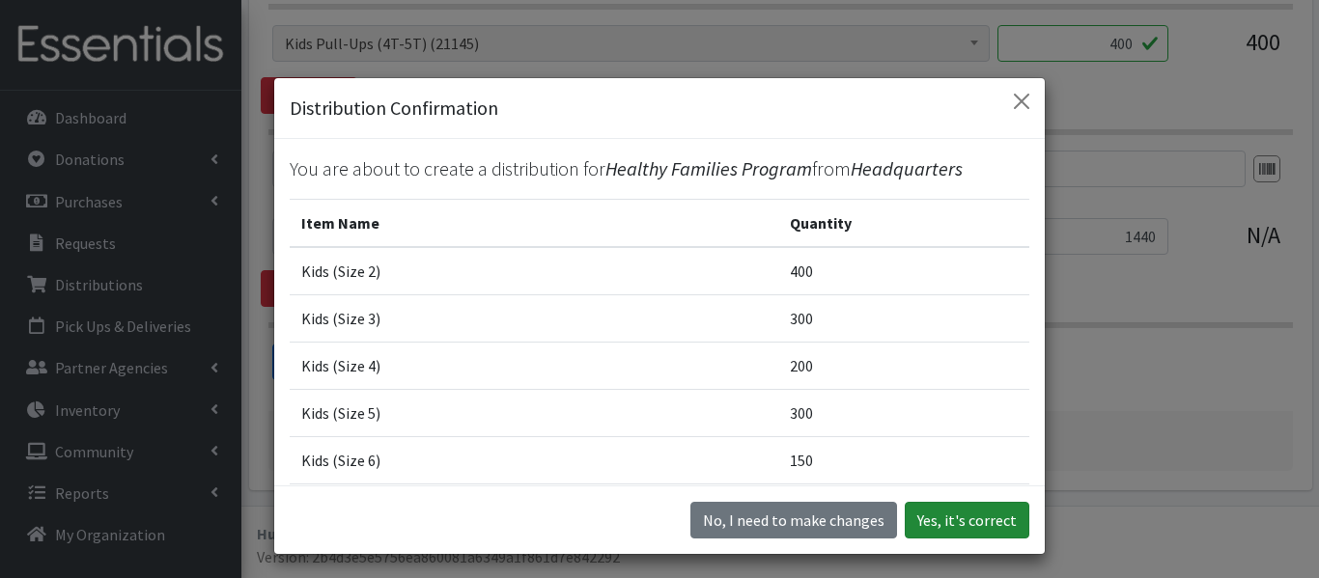
click at [944, 515] on button "Yes, it's correct" at bounding box center [966, 520] width 125 height 37
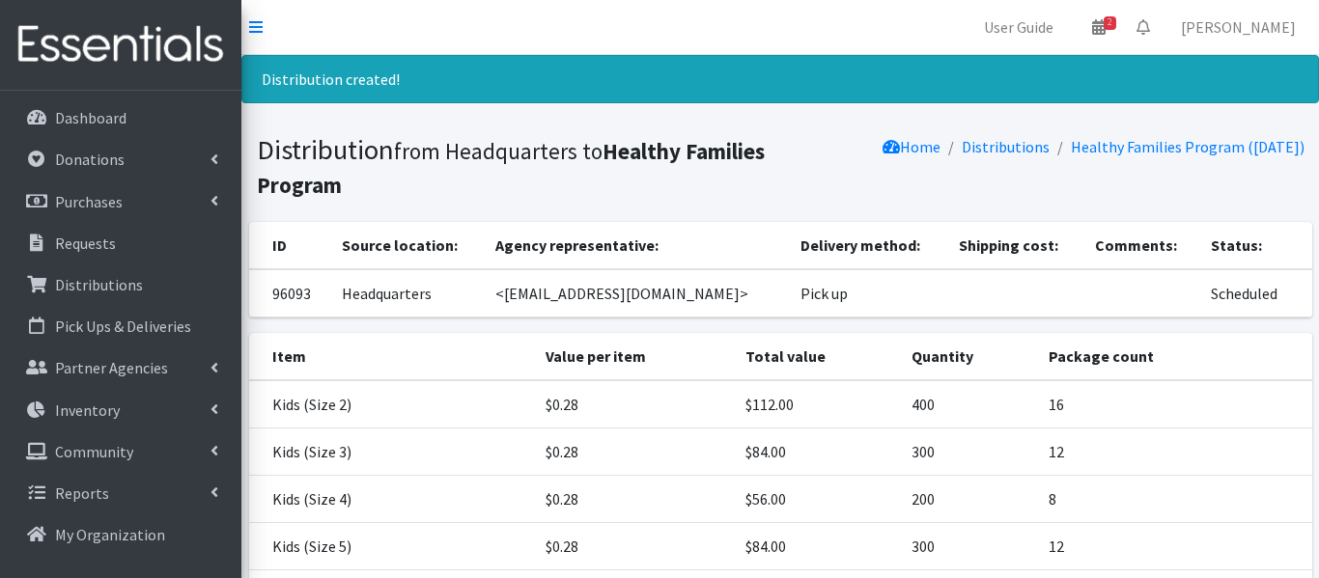
click at [944, 515] on td "200" at bounding box center [968, 499] width 137 height 47
